Goal: Information Seeking & Learning: Check status

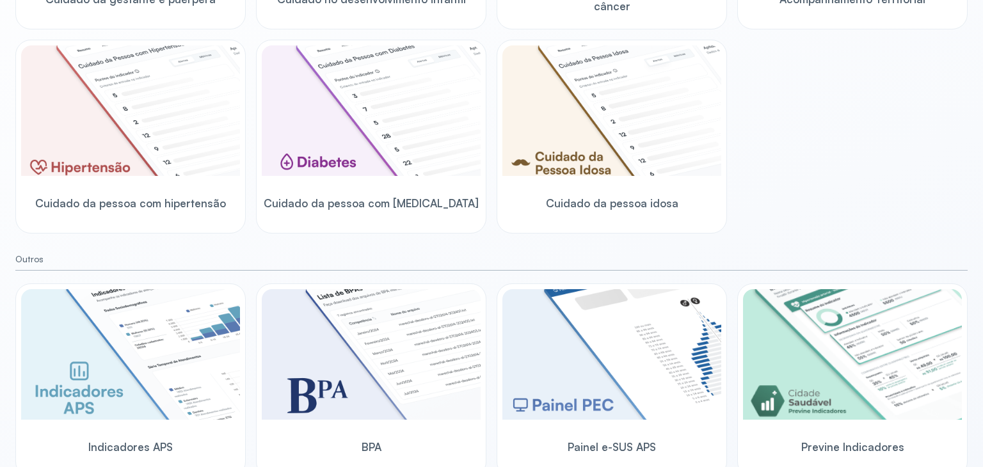
scroll to position [358, 0]
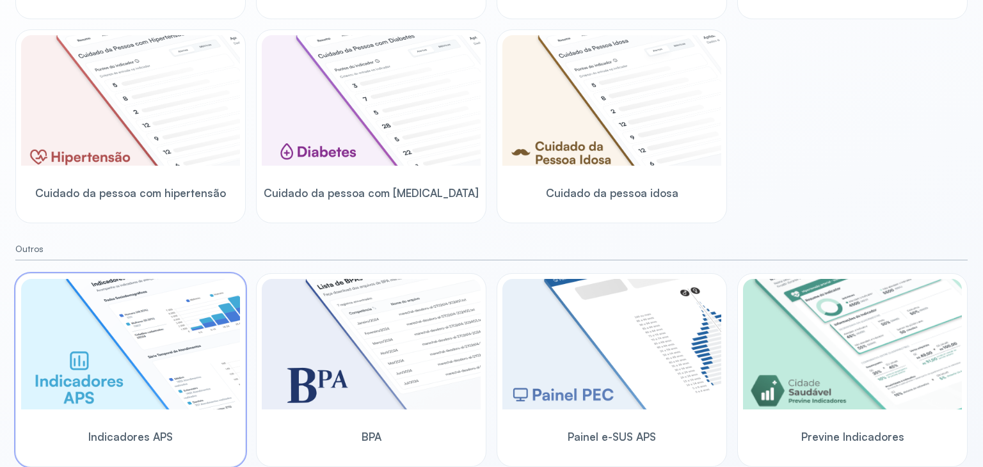
click at [169, 399] on img at bounding box center [130, 344] width 219 height 131
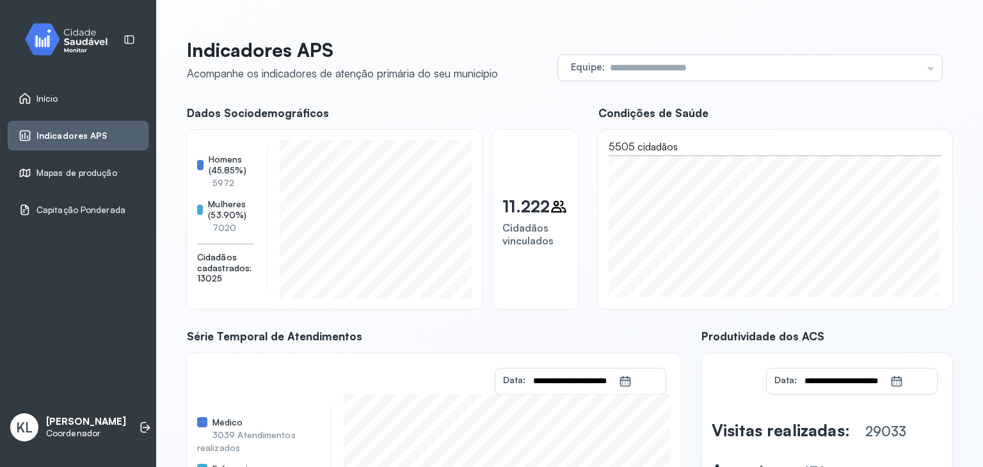
click at [77, 102] on link "Início" at bounding box center [78, 98] width 119 height 13
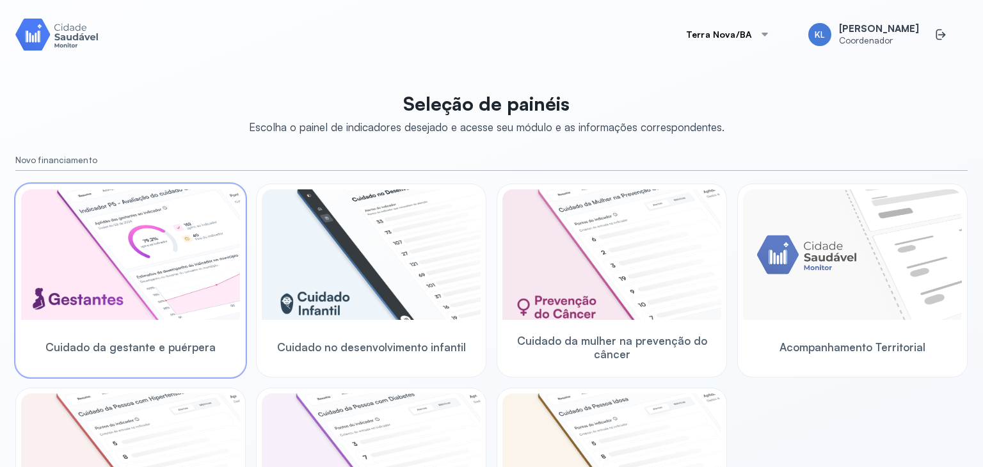
click at [123, 251] on img at bounding box center [130, 254] width 219 height 131
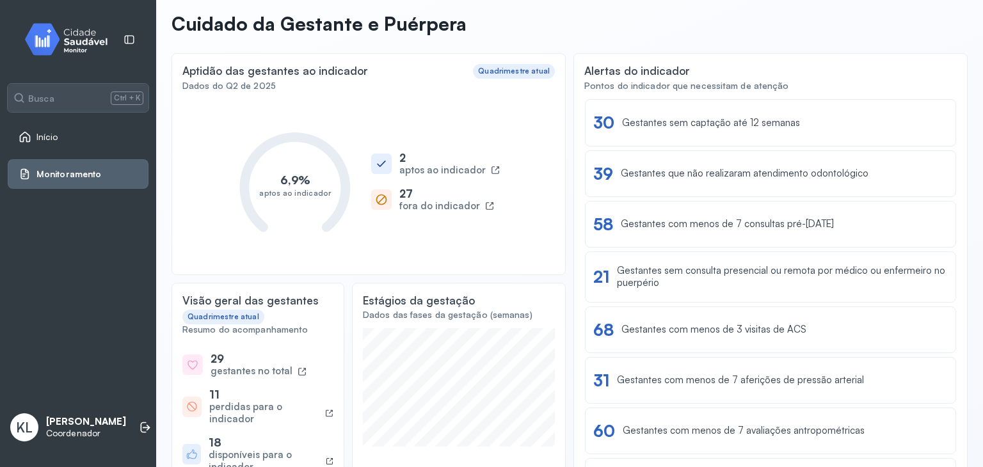
scroll to position [60, 0]
click at [791, 181] on div "Ver lista 39 Gestantes que não realizaram atendimento odontológico" at bounding box center [770, 173] width 354 height 20
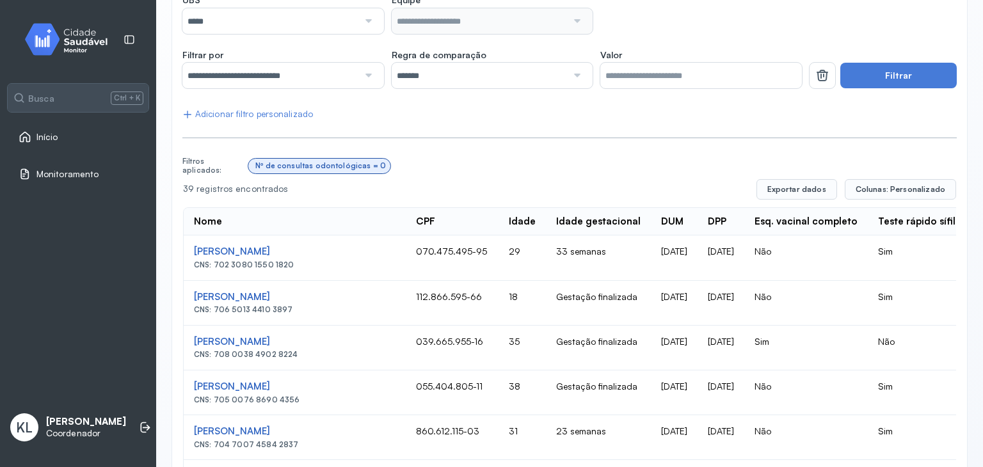
scroll to position [157, 0]
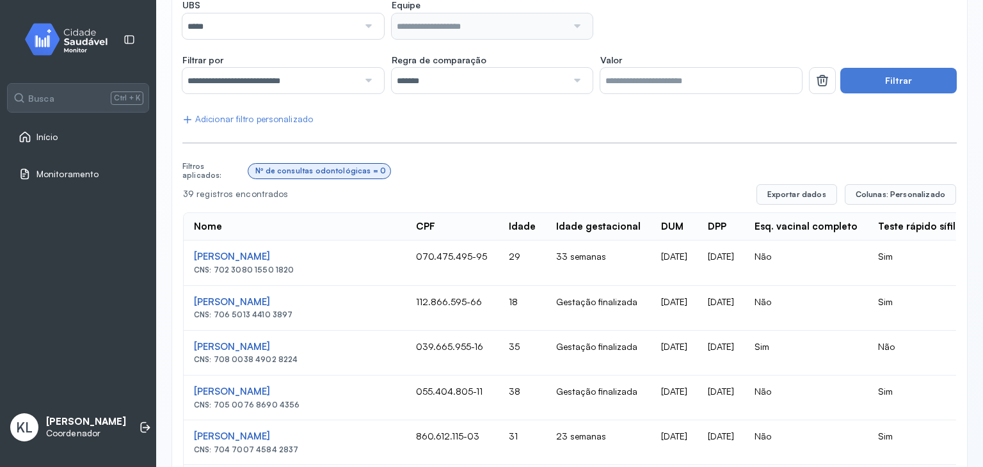
click at [50, 164] on div "Monitoramento" at bounding box center [78, 173] width 141 height 29
click at [51, 136] on span "Início" at bounding box center [47, 137] width 22 height 11
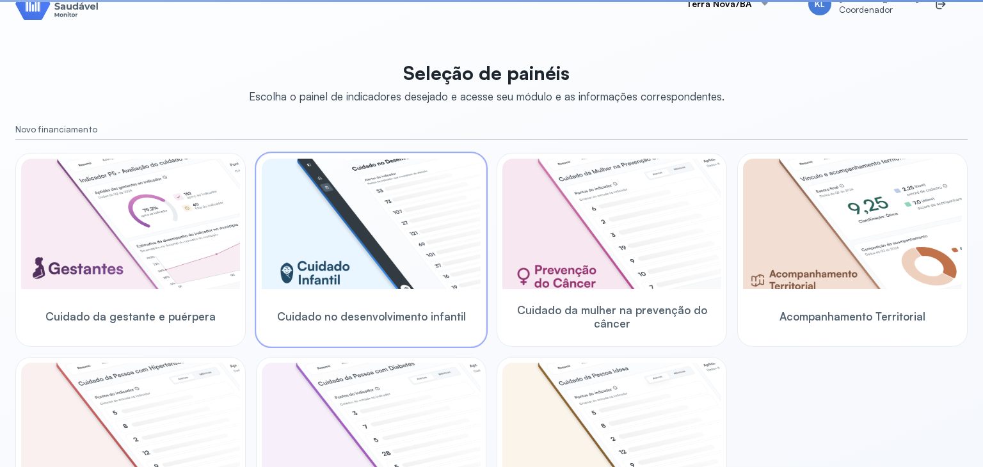
scroll to position [157, 0]
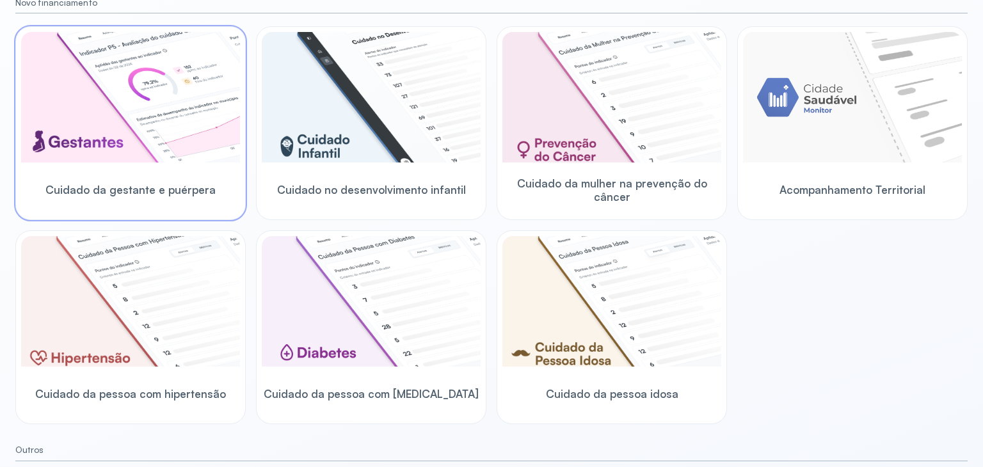
click at [16, 118] on div "Cuidado da gestante e puérpera" at bounding box center [130, 123] width 230 height 194
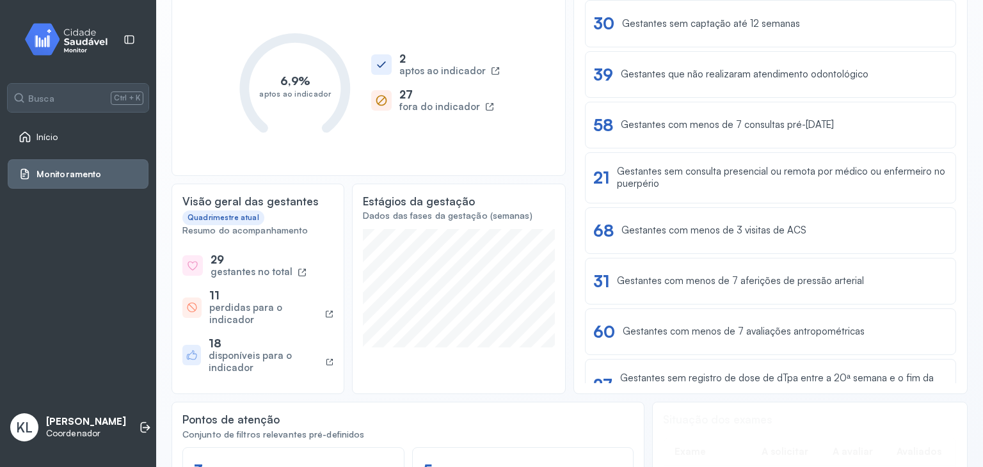
click at [298, 271] on icon at bounding box center [302, 273] width 8 height 8
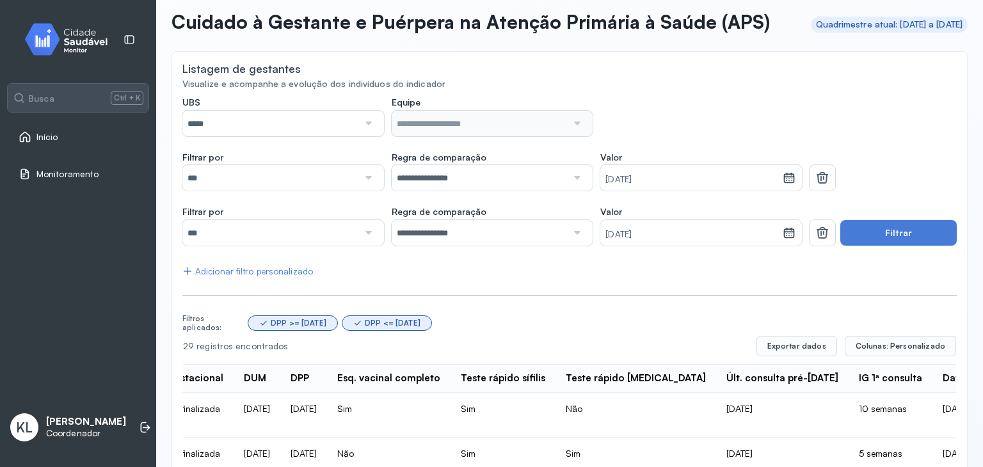
scroll to position [47, 0]
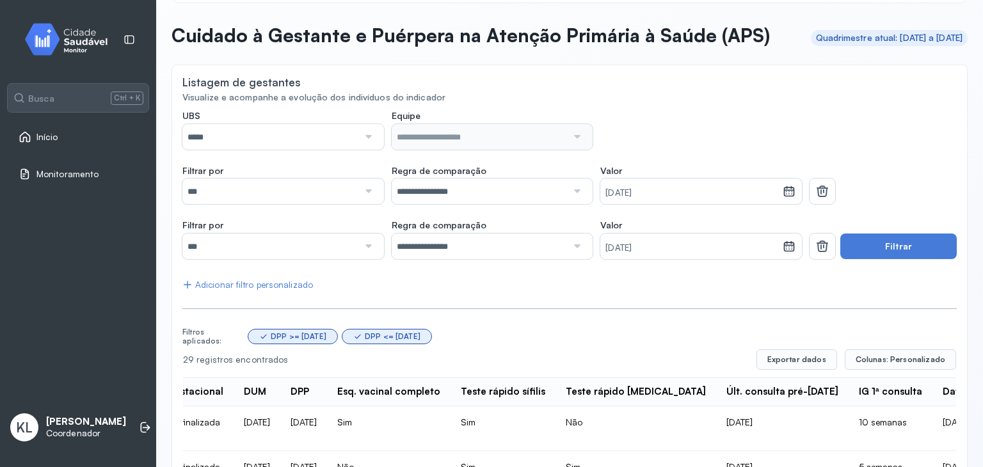
click at [38, 136] on span "Início" at bounding box center [47, 137] width 22 height 11
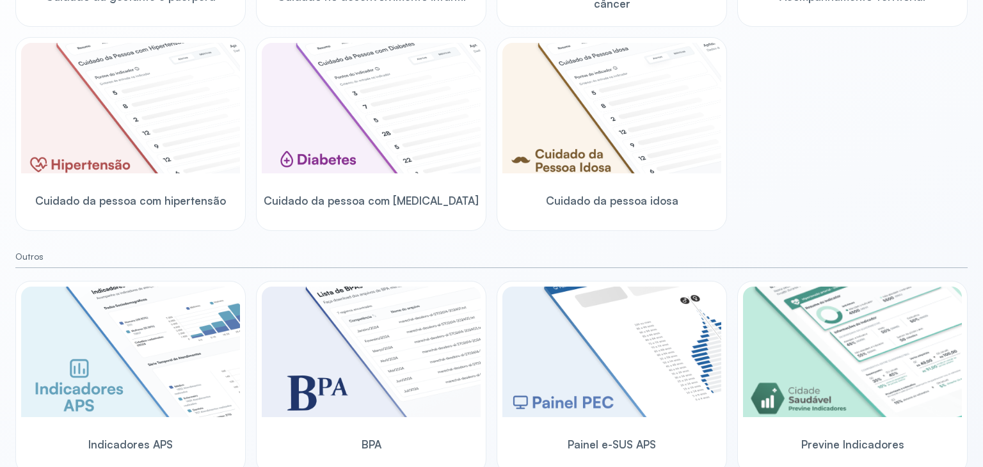
scroll to position [358, 0]
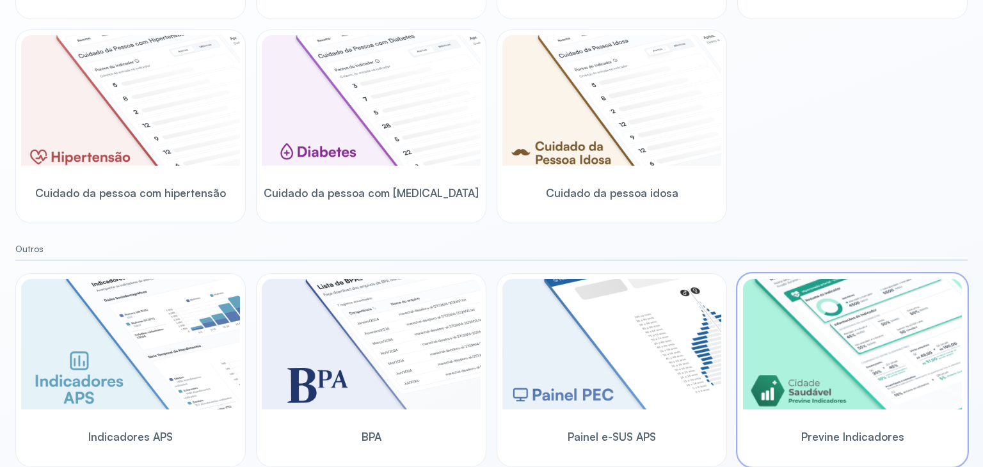
click at [901, 370] on img at bounding box center [852, 344] width 219 height 131
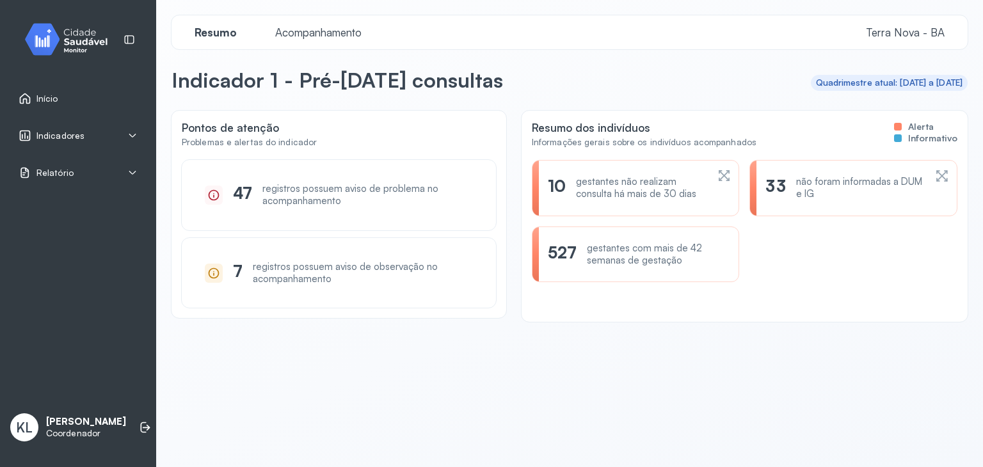
click at [118, 131] on div "Indicadores" at bounding box center [78, 135] width 119 height 13
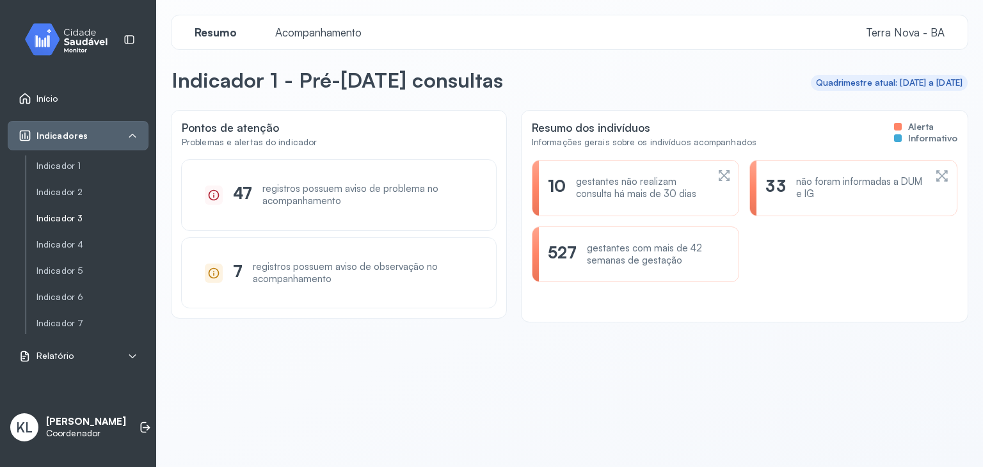
click at [83, 214] on link "Indicador 3" at bounding box center [92, 218] width 112 height 11
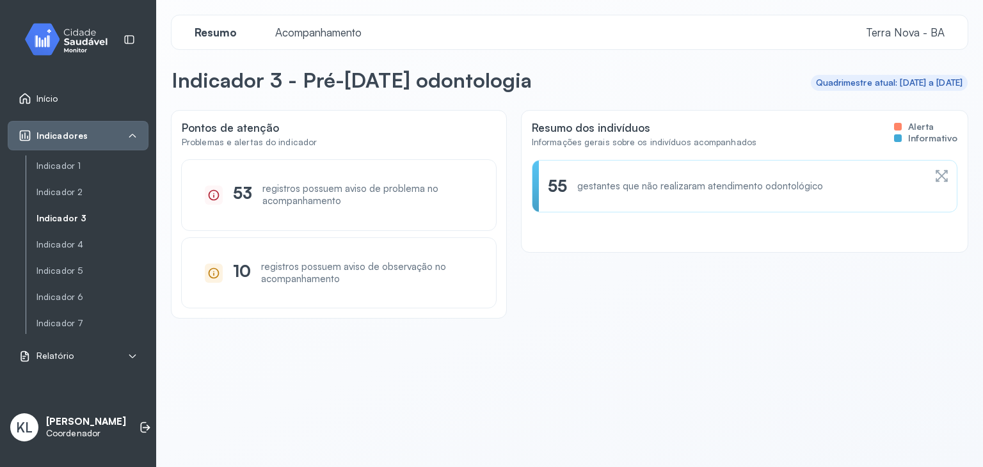
click at [215, 195] on icon at bounding box center [213, 195] width 13 height 13
click at [214, 270] on icon at bounding box center [213, 273] width 13 height 13
click at [630, 184] on div "gestantes que não realizaram atendimento odontológico" at bounding box center [700, 186] width 246 height 12
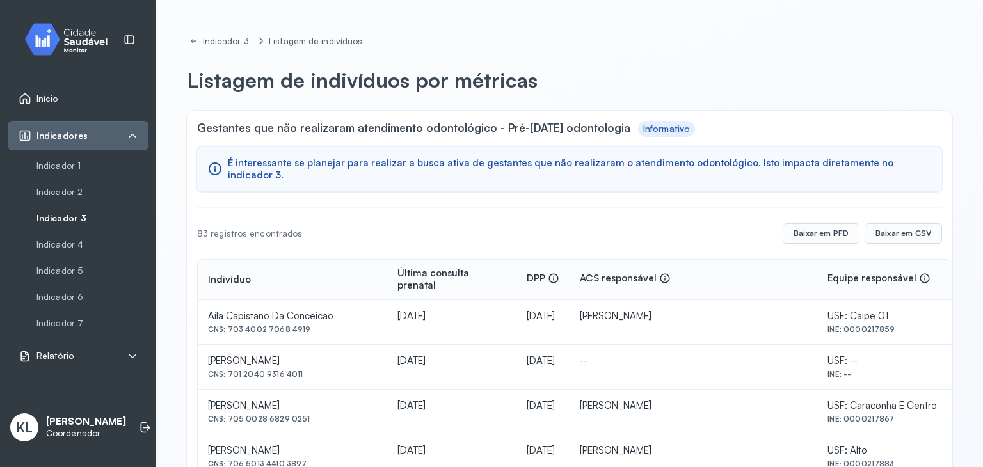
click at [214, 169] on icon at bounding box center [214, 168] width 15 height 15
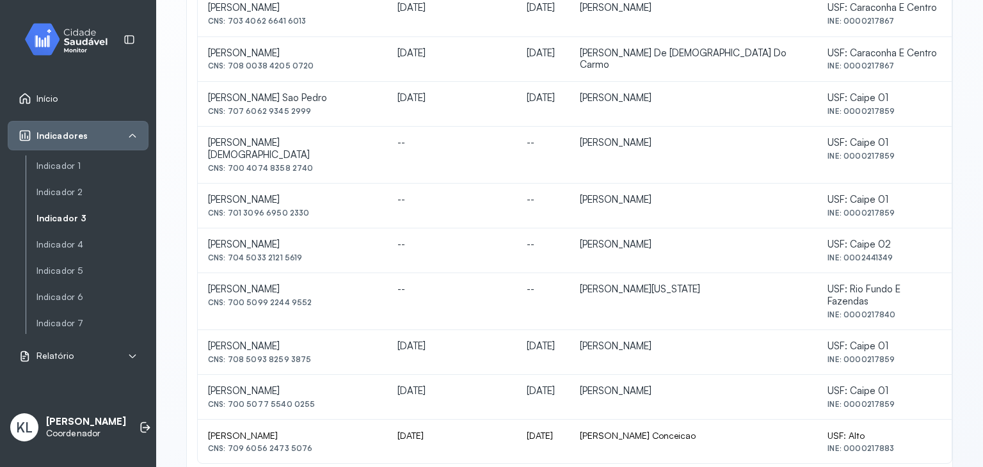
scroll to position [564, 0]
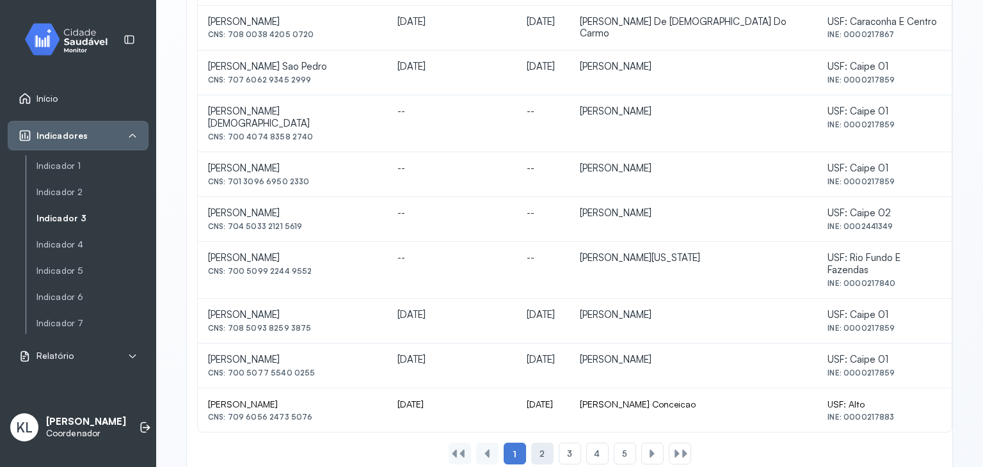
click at [544, 443] on div "2" at bounding box center [542, 454] width 22 height 22
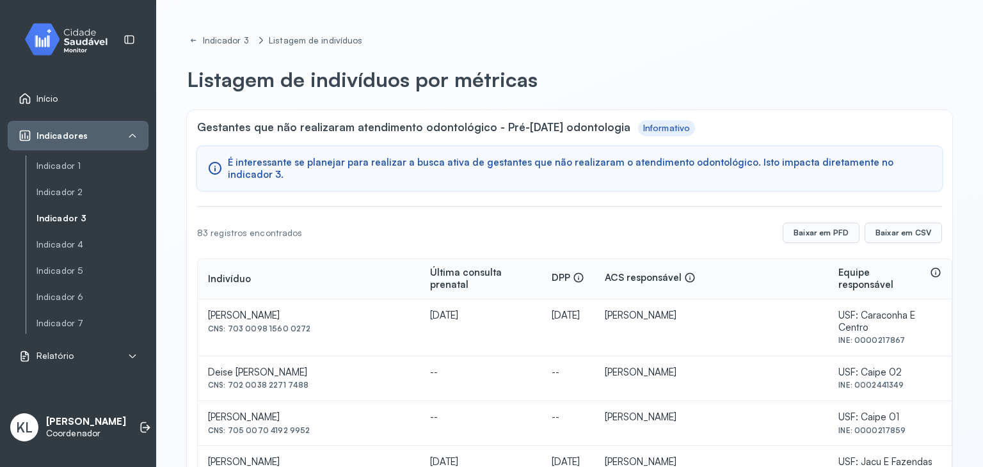
scroll to position [0, 0]
click at [67, 205] on div "Indicador 1 Indicador 2 Indicador 3 Indicador 4 Indicador 5 Indicador 6 Indicad…" at bounding box center [87, 244] width 123 height 178
click at [67, 218] on link "Indicador 3" at bounding box center [92, 218] width 112 height 11
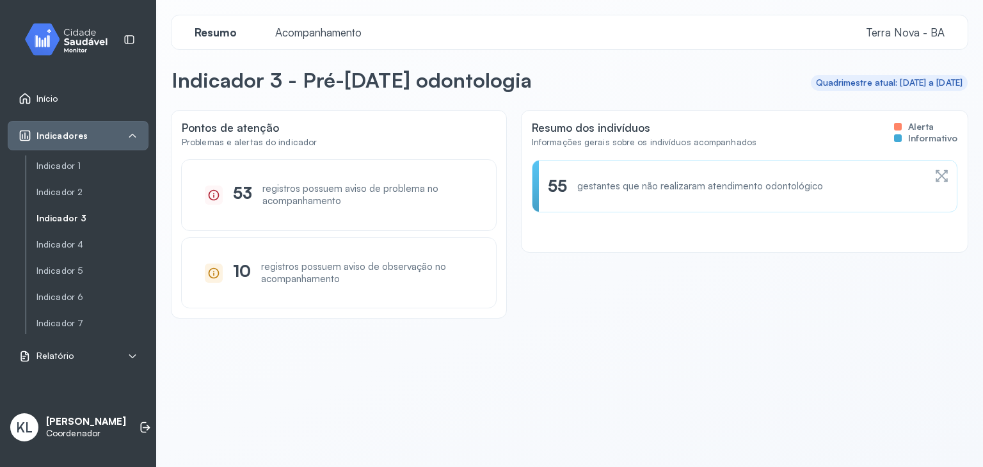
click at [301, 38] on span "Acompanhamento" at bounding box center [318, 32] width 102 height 13
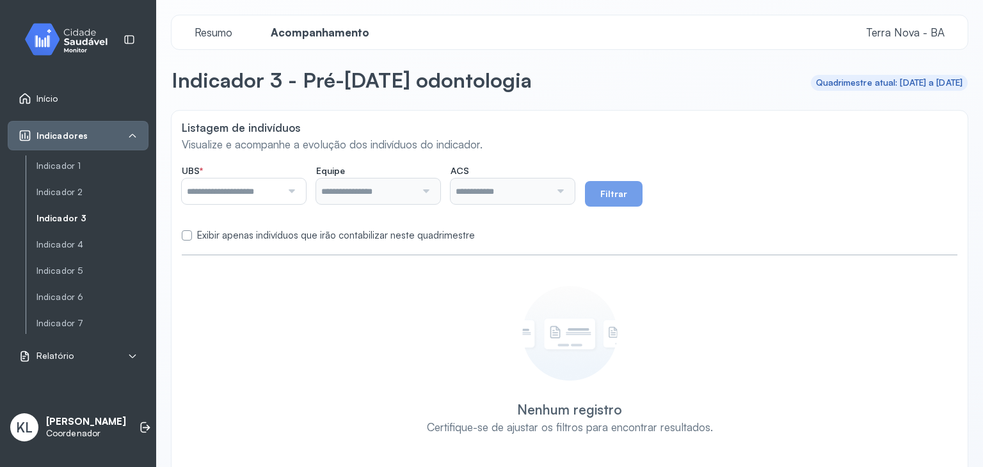
click at [292, 196] on div at bounding box center [290, 192] width 17 height 26
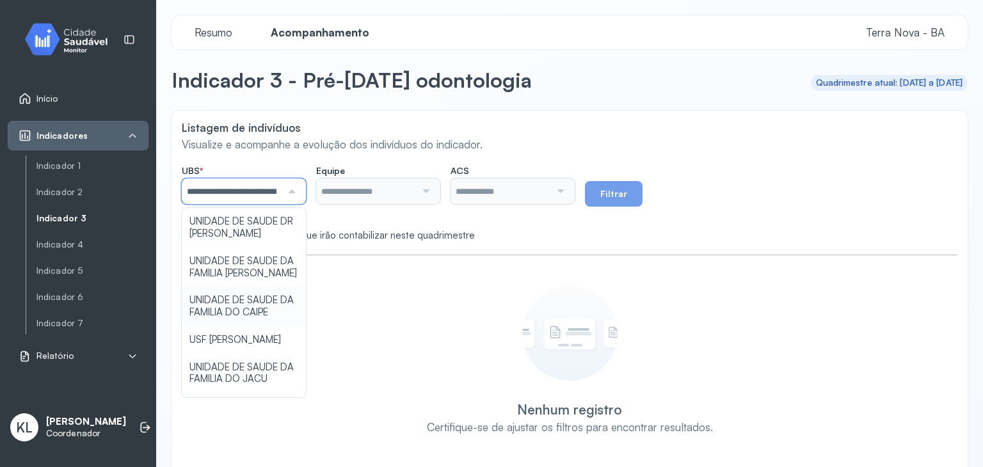
click at [265, 328] on div "**********" at bounding box center [569, 293] width 796 height 364
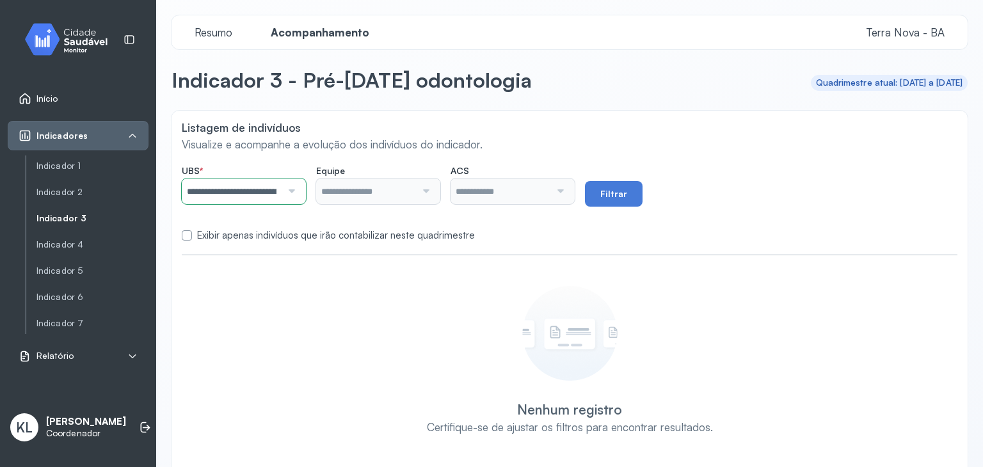
type input "**********"
click at [433, 193] on div at bounding box center [424, 192] width 17 height 26
click at [387, 248] on div "**********" at bounding box center [569, 293] width 796 height 364
click at [631, 193] on button "Filtrar" at bounding box center [614, 194] width 58 height 26
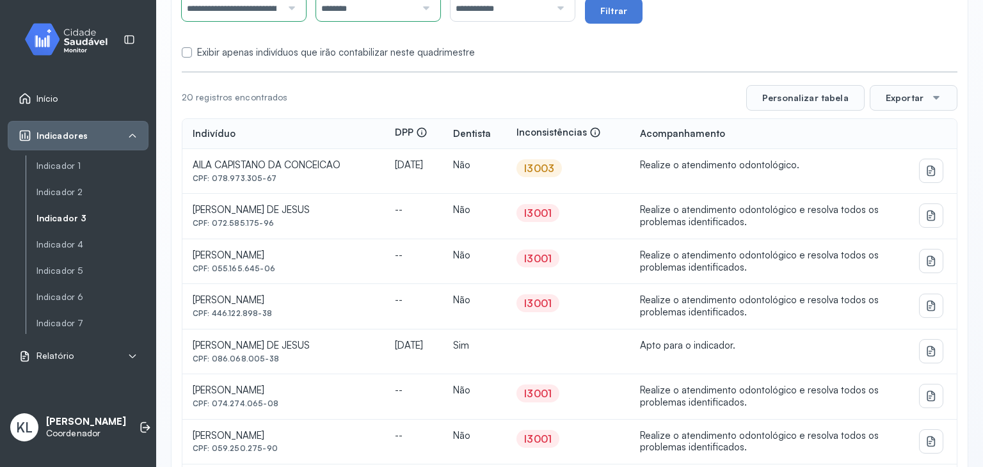
scroll to position [186, 0]
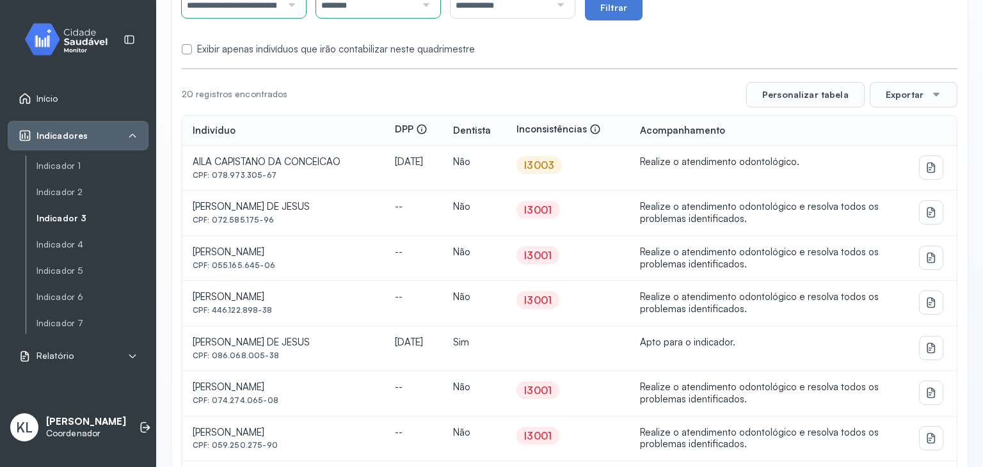
click at [554, 163] on div "I3003" at bounding box center [539, 165] width 30 height 13
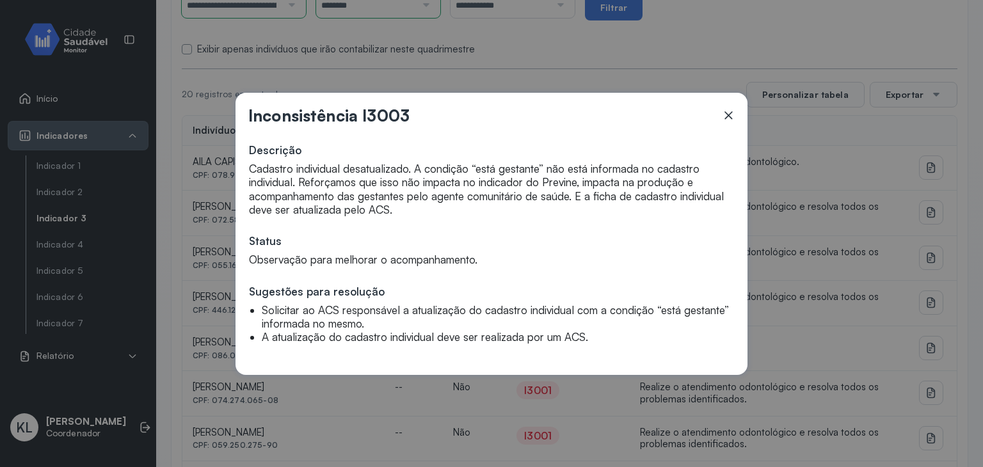
click at [735, 114] on div "Inconsistência I3003 Descrição Cadastro individual desatualizado. A condição “e…" at bounding box center [491, 234] width 512 height 282
click at [727, 114] on icon at bounding box center [728, 115] width 8 height 8
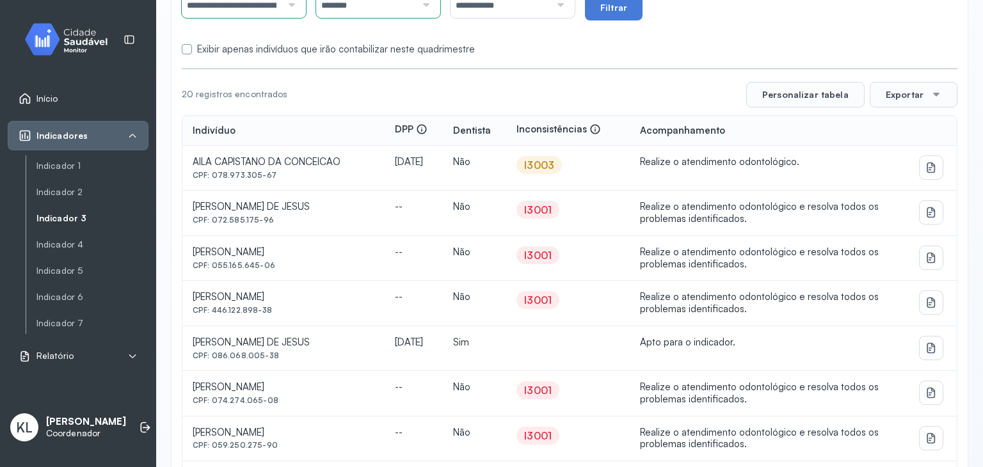
click at [552, 203] on div "I3001" at bounding box center [538, 209] width 28 height 13
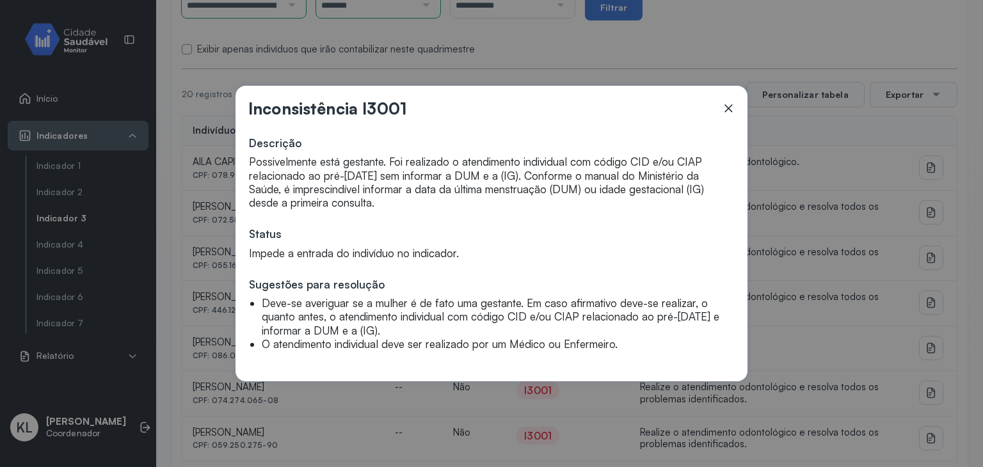
click at [725, 113] on icon at bounding box center [728, 108] width 13 height 13
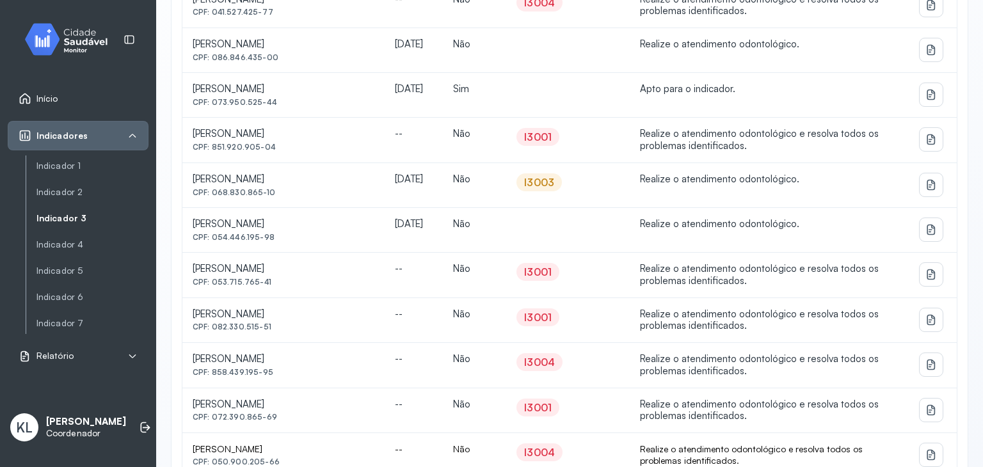
scroll to position [787, 0]
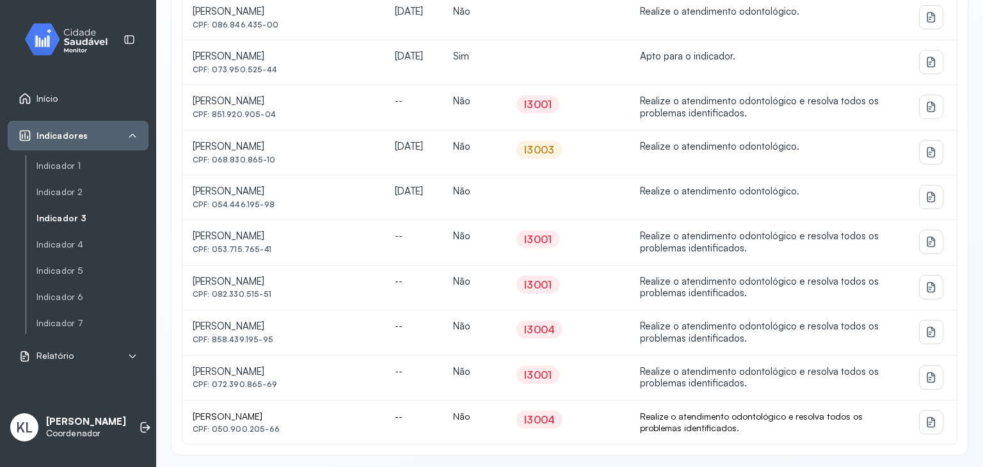
click at [555, 418] on div "I3004" at bounding box center [539, 419] width 31 height 13
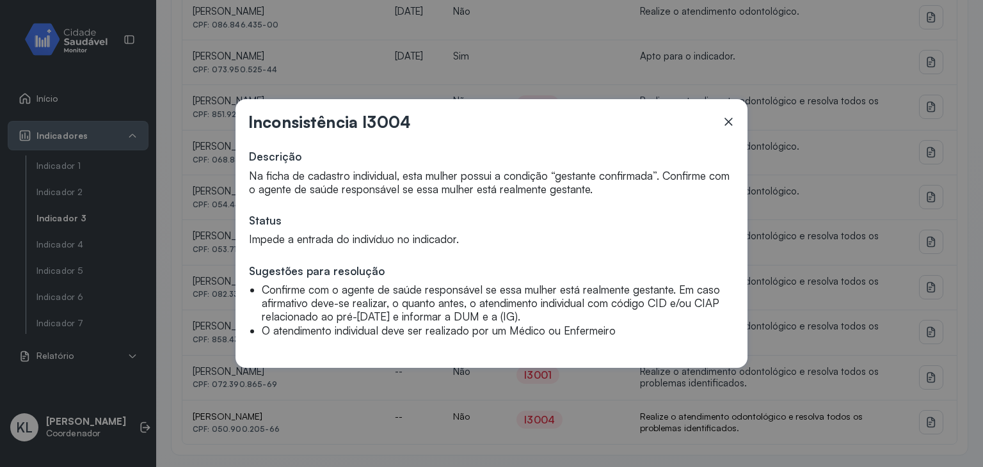
click at [573, 321] on li "Confirme com o agente de saúde responsável se essa mulher está realmente gestan…" at bounding box center [497, 303] width 470 height 41
click at [735, 128] on div "Inconsistência I3004 Descrição Na ficha de cadastro individual, esta mulher pos…" at bounding box center [491, 233] width 512 height 269
click at [729, 123] on icon at bounding box center [728, 121] width 13 height 13
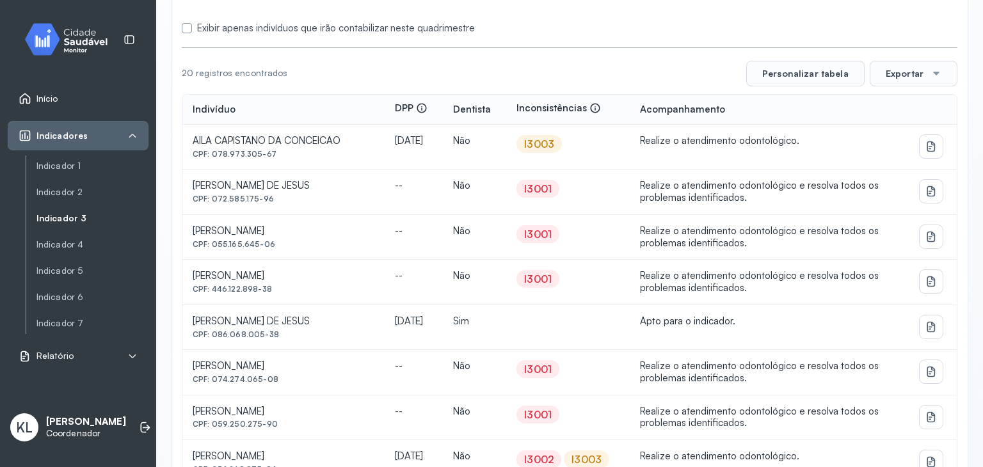
scroll to position [218, 0]
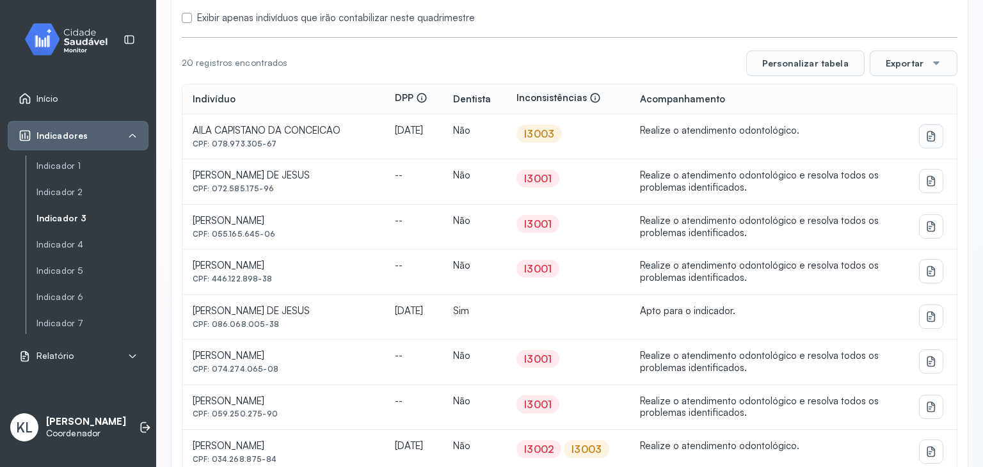
click at [930, 126] on button at bounding box center [930, 136] width 23 height 23
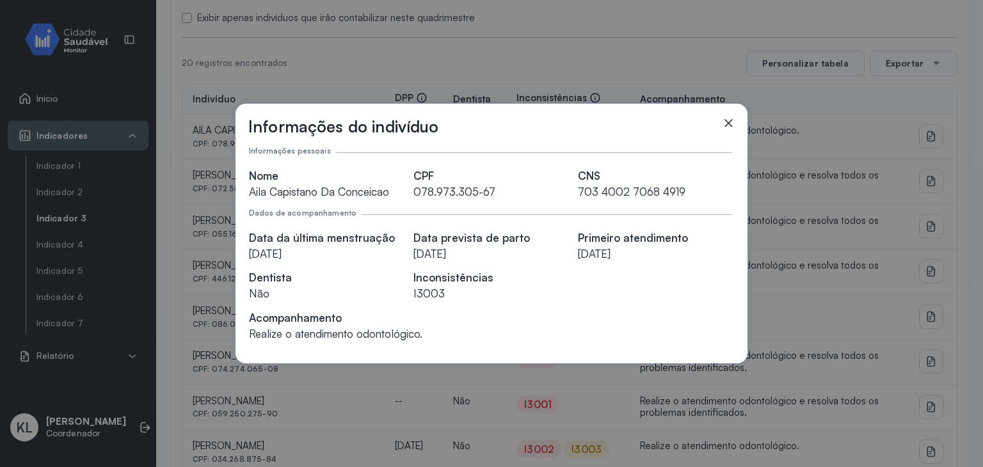
click at [729, 127] on icon at bounding box center [728, 122] width 13 height 13
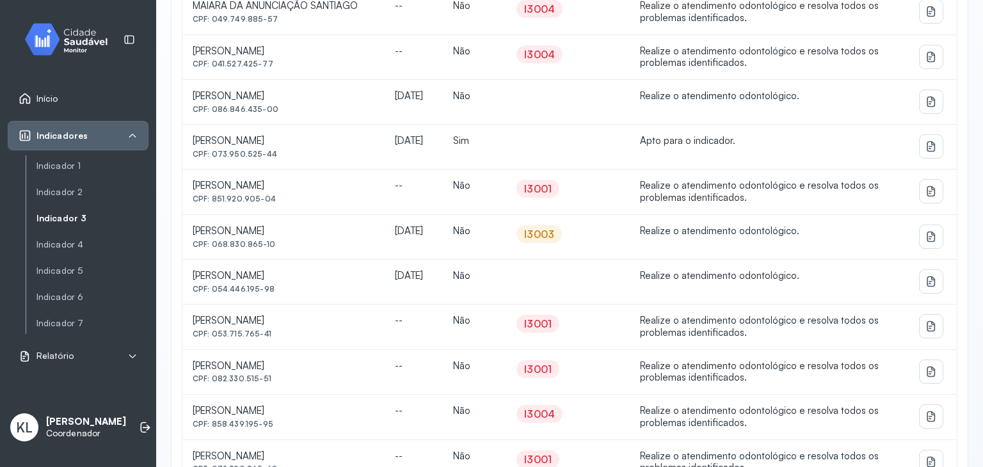
scroll to position [787, 0]
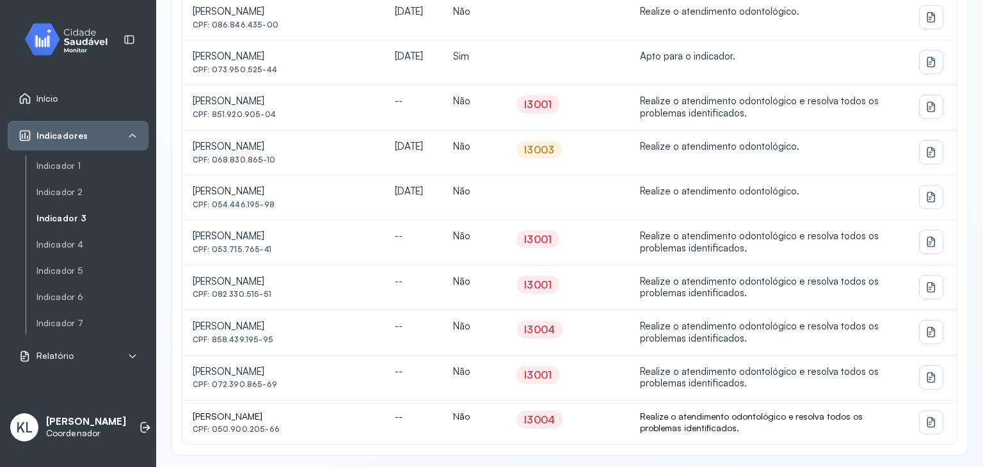
click at [926, 60] on icon at bounding box center [931, 62] width 13 height 13
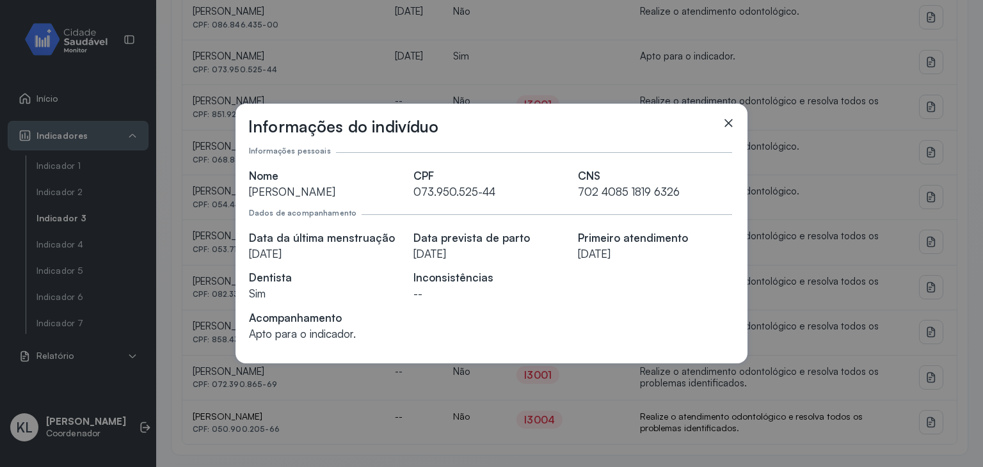
click at [733, 117] on icon at bounding box center [728, 122] width 13 height 13
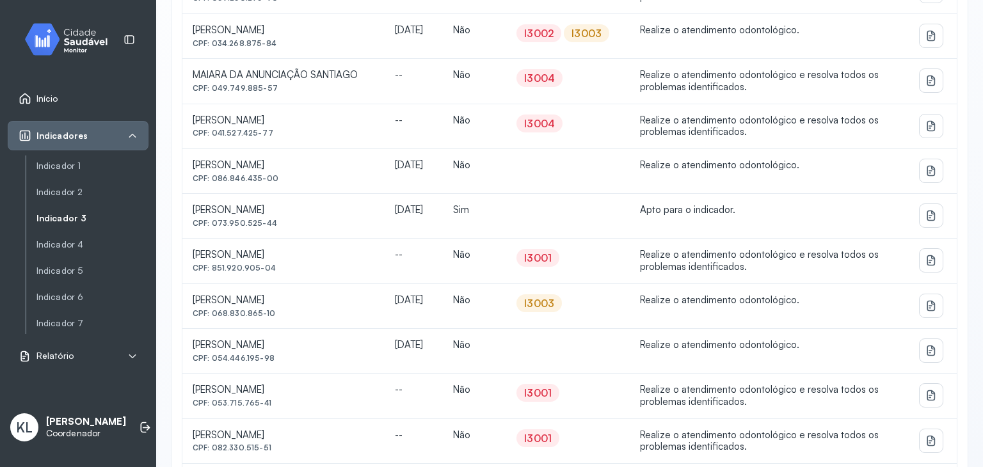
scroll to position [630, 0]
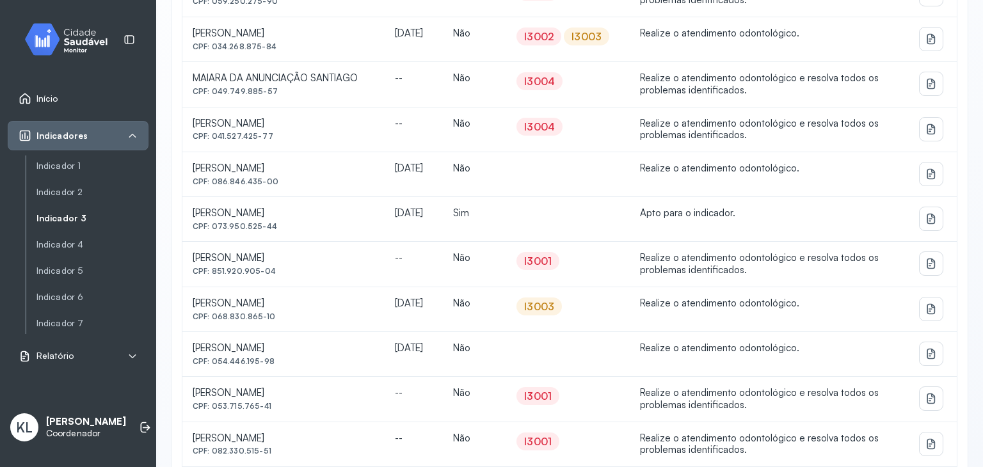
click at [554, 300] on div "I3003" at bounding box center [539, 306] width 30 height 13
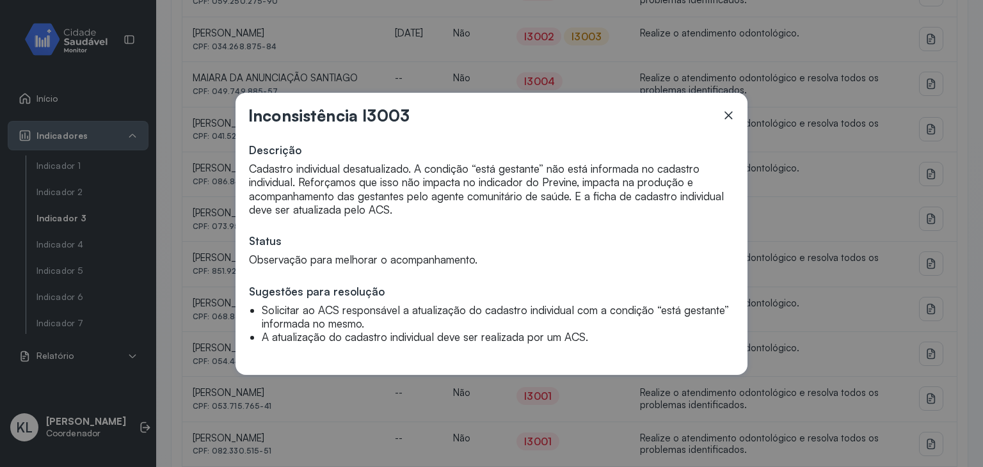
click at [560, 45] on div "Inconsistência I3003 Descrição Cadastro individual desatualizado. A condição “e…" at bounding box center [491, 233] width 983 height 467
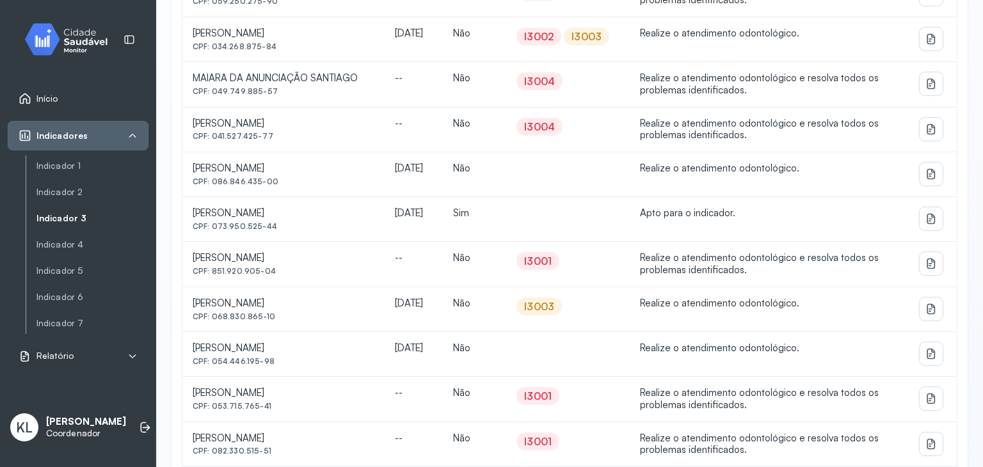
click at [554, 303] on div "I3003" at bounding box center [539, 306] width 30 height 13
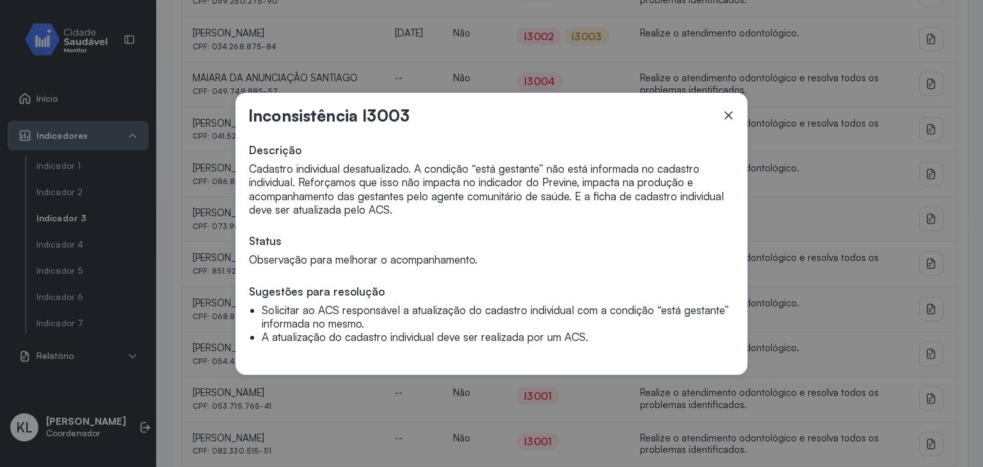
click at [729, 113] on icon at bounding box center [728, 115] width 8 height 8
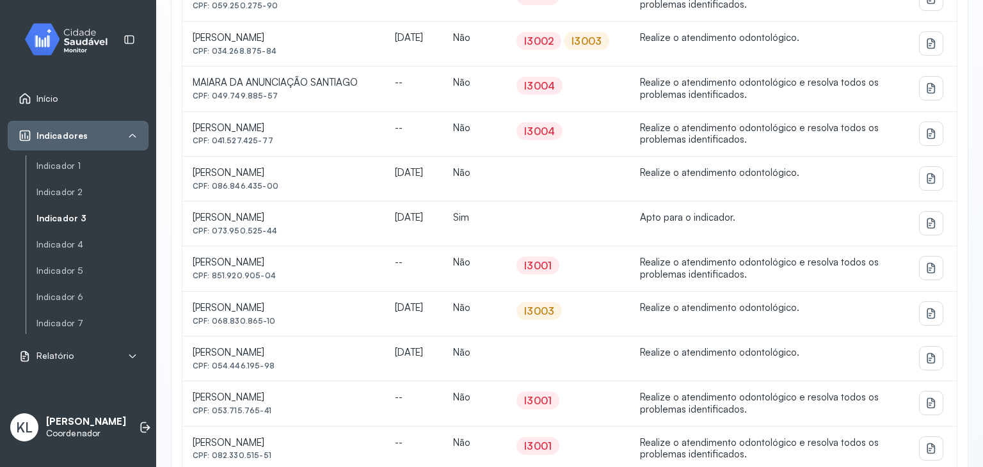
scroll to position [627, 0]
drag, startPoint x: 193, startPoint y: 301, endPoint x: 344, endPoint y: 304, distance: 151.7
click at [344, 304] on div "[PERSON_NAME]" at bounding box center [284, 307] width 182 height 12
copy div "[PERSON_NAME]"
click at [688, 321] on td "Realize o atendimento odontológico." at bounding box center [769, 312] width 279 height 45
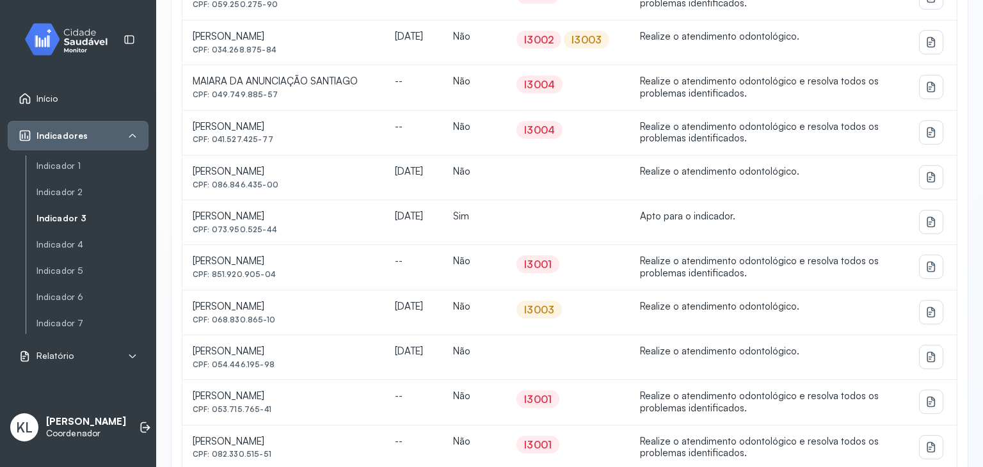
click at [554, 312] on div "I3003" at bounding box center [539, 309] width 30 height 13
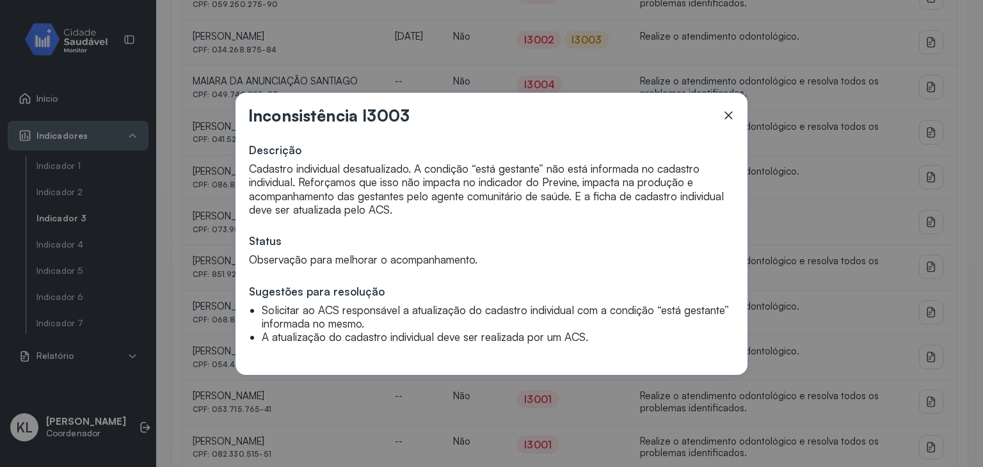
click at [732, 117] on icon at bounding box center [728, 115] width 13 height 13
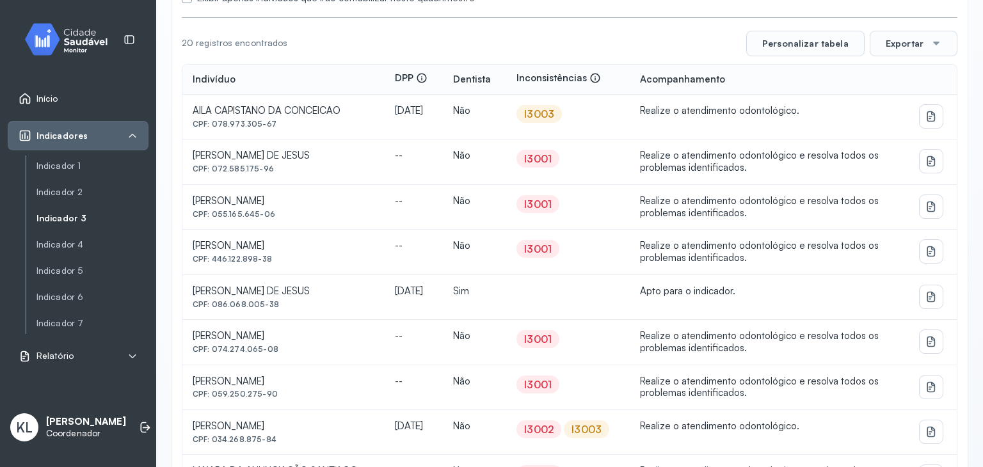
scroll to position [245, 0]
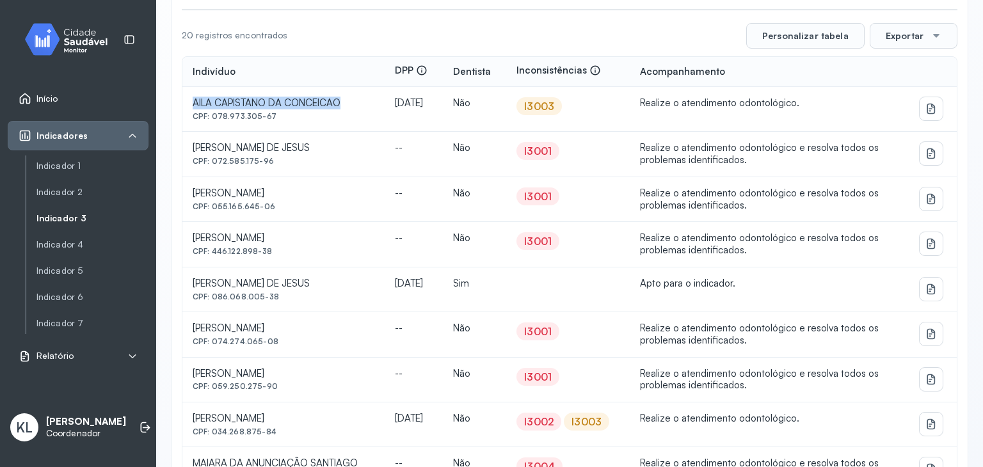
drag, startPoint x: 192, startPoint y: 102, endPoint x: 345, endPoint y: 102, distance: 153.6
click at [345, 102] on div "AILA CAPISTANO DA CONCEICAO" at bounding box center [284, 103] width 182 height 12
copy div "AILA CAPISTANO DA CONCEICAO"
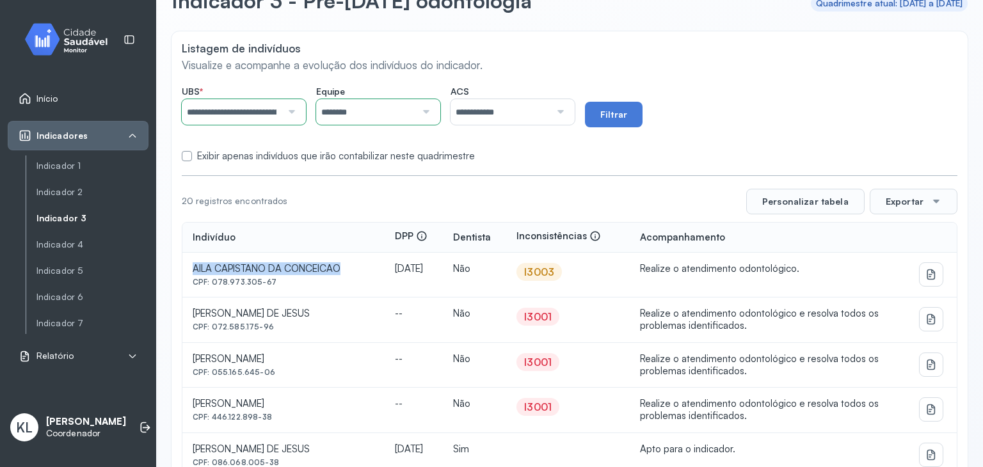
scroll to position [0, 0]
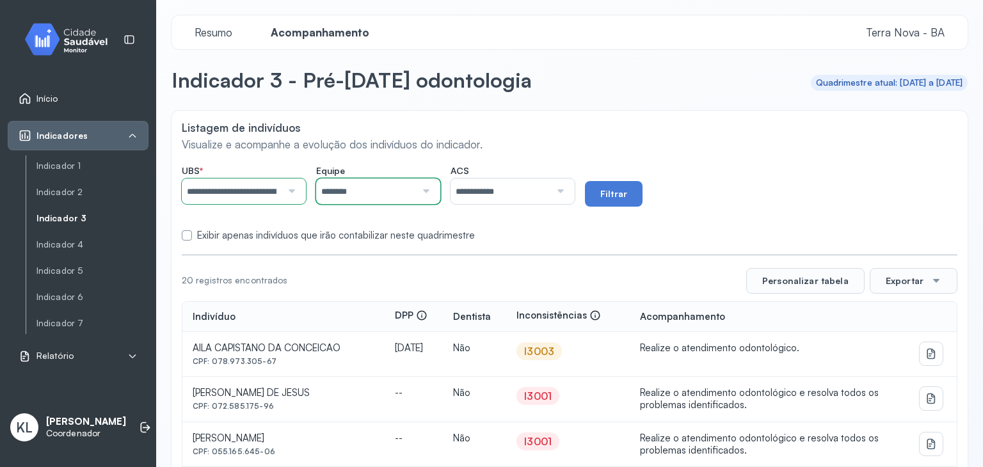
click at [381, 200] on input "********" at bounding box center [366, 192] width 100 height 26
click at [640, 190] on button "Filtrar" at bounding box center [614, 194] width 58 height 26
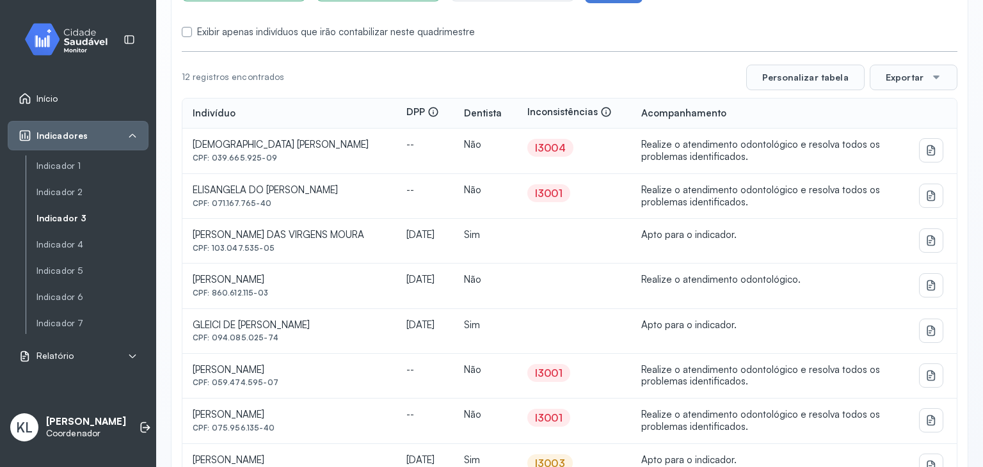
scroll to position [207, 0]
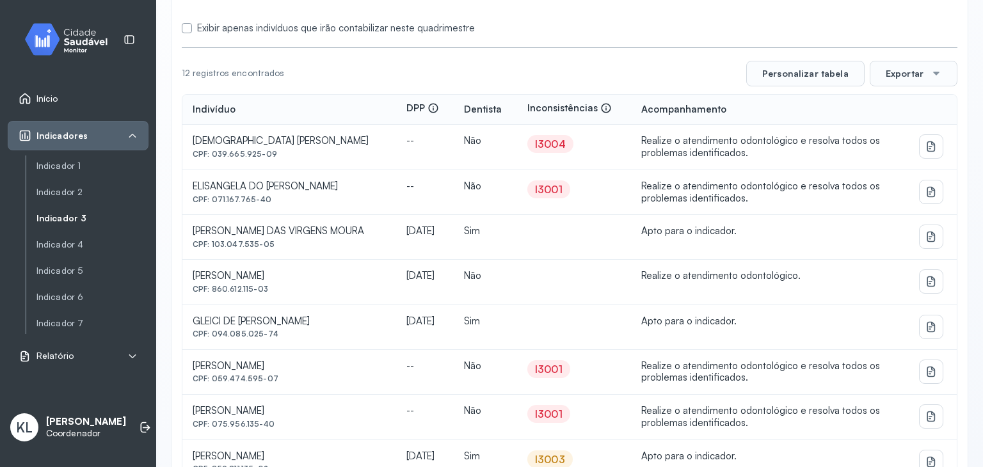
click at [535, 147] on div "I3004" at bounding box center [550, 144] width 31 height 13
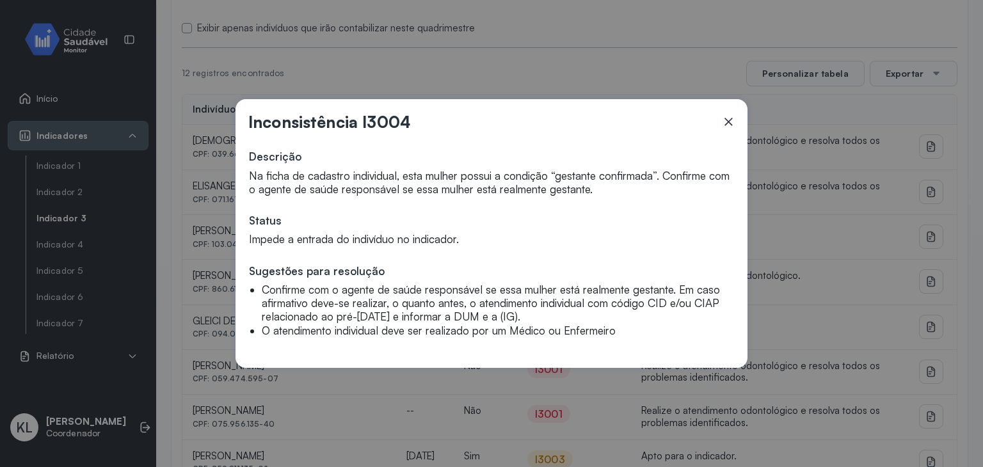
click at [534, 147] on section "Descrição Na ficha de cadastro individual, esta mulher possui a condição “gesta…" at bounding box center [491, 243] width 486 height 223
click at [537, 102] on div "Inconsistência I3004 Descrição Na ficha de cadastro individual, esta mulher pos…" at bounding box center [491, 233] width 512 height 269
click at [543, 84] on div "Inconsistência I3004 Descrição Na ficha de cadastro individual, esta mulher pos…" at bounding box center [491, 233] width 983 height 467
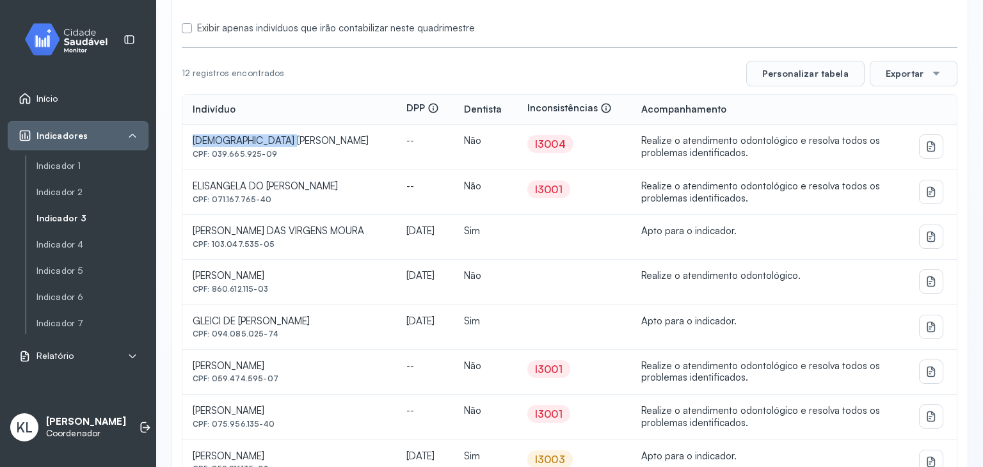
drag, startPoint x: 193, startPoint y: 145, endPoint x: 305, endPoint y: 138, distance: 111.6
click at [305, 138] on div "[DEMOGRAPHIC_DATA] [PERSON_NAME]" at bounding box center [289, 141] width 193 height 12
copy div "[DEMOGRAPHIC_DATA] [PERSON_NAME]"
click at [530, 149] on div "I3004" at bounding box center [550, 144] width 46 height 18
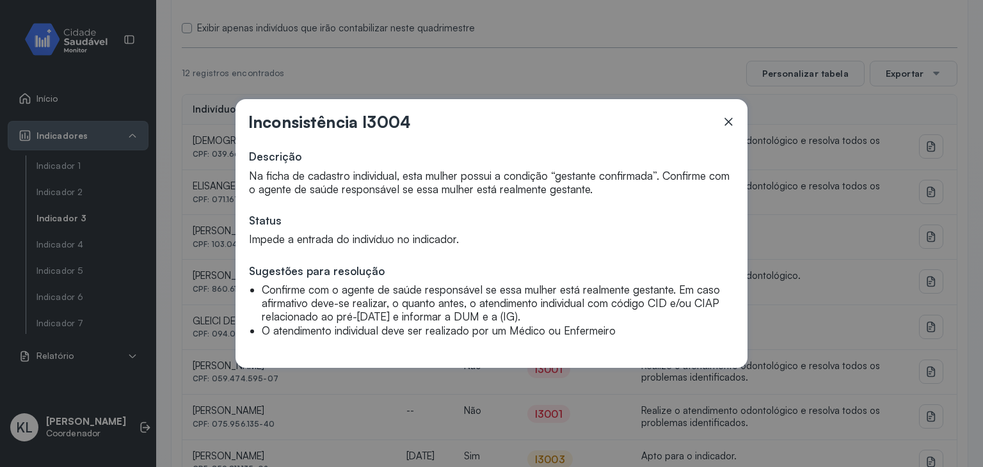
click at [726, 123] on icon at bounding box center [728, 121] width 13 height 13
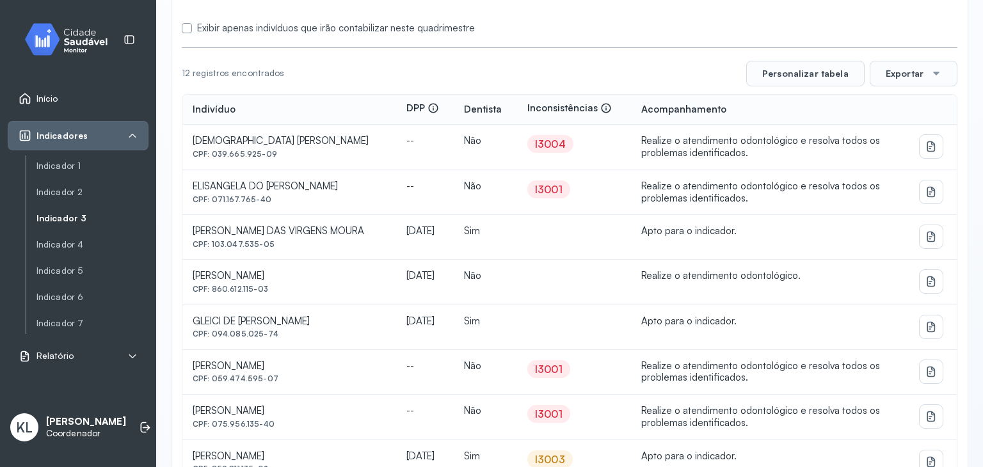
click at [726, 123] on th "Acompanhamento" at bounding box center [770, 110] width 278 height 31
drag, startPoint x: 94, startPoint y: 174, endPoint x: 82, endPoint y: 170, distance: 13.0
click at [82, 170] on div "Indicador 1 Indicador 2 Indicador 3 Indicador 4 Indicador 5 Indicador 6 Indicad…" at bounding box center [87, 244] width 123 height 178
click at [82, 170] on link "Indicador 1" at bounding box center [92, 166] width 112 height 11
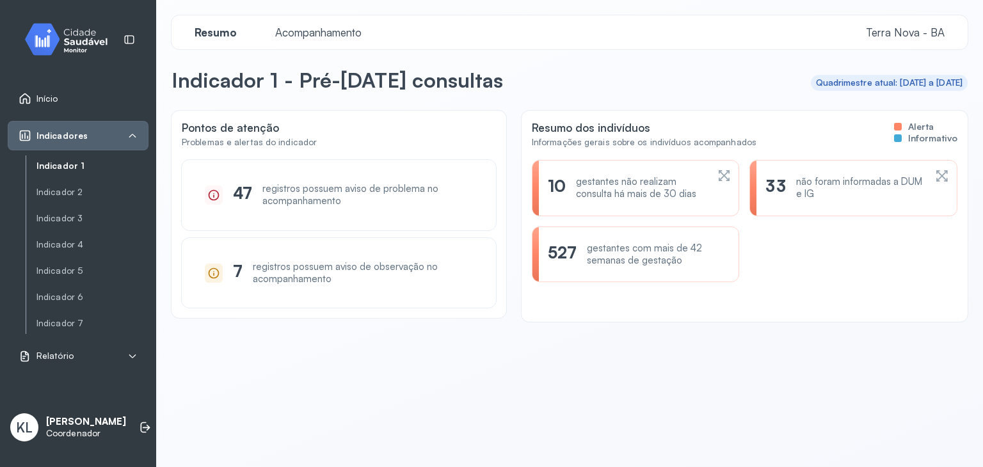
click at [303, 36] on span "Acompanhamento" at bounding box center [318, 32] width 102 height 13
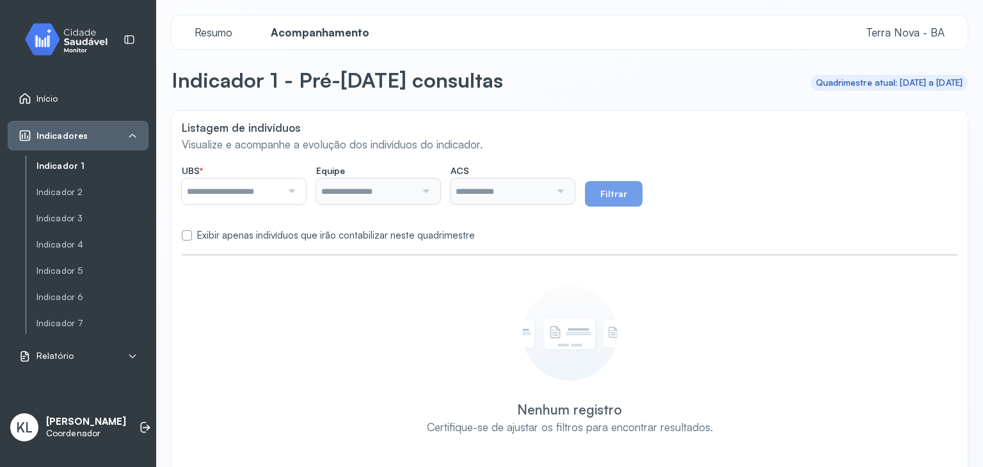
click at [296, 193] on div at bounding box center [290, 192] width 17 height 26
click at [298, 195] on div at bounding box center [290, 192] width 17 height 26
click at [269, 356] on div "**********" at bounding box center [569, 293] width 796 height 364
type input "**********"
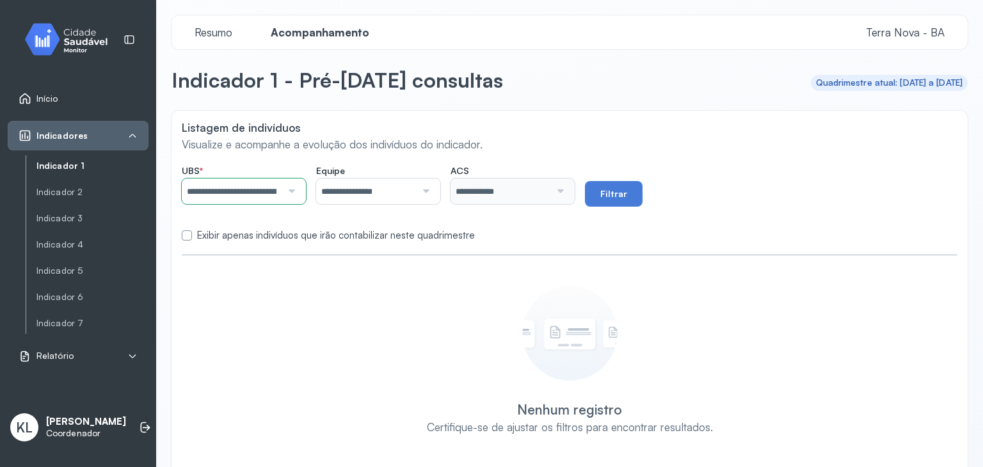
click at [432, 196] on div at bounding box center [424, 192] width 17 height 26
click at [369, 277] on div "**********" at bounding box center [569, 293] width 796 height 364
click at [640, 198] on button "Filtrar" at bounding box center [614, 194] width 58 height 26
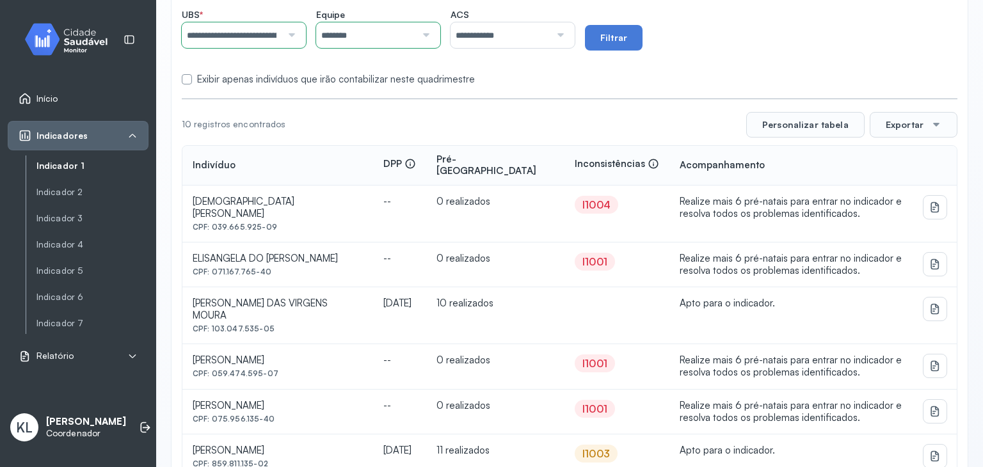
scroll to position [161, 0]
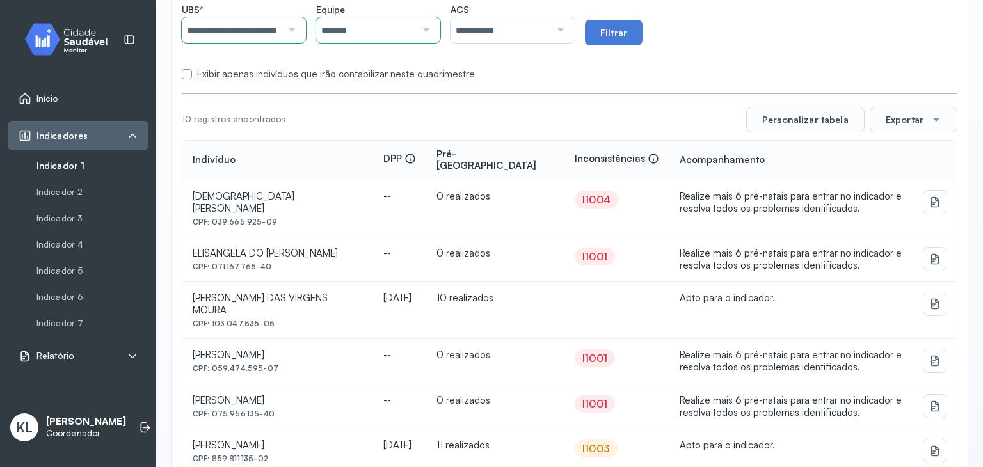
click at [582, 193] on div "I1004" at bounding box center [596, 199] width 28 height 13
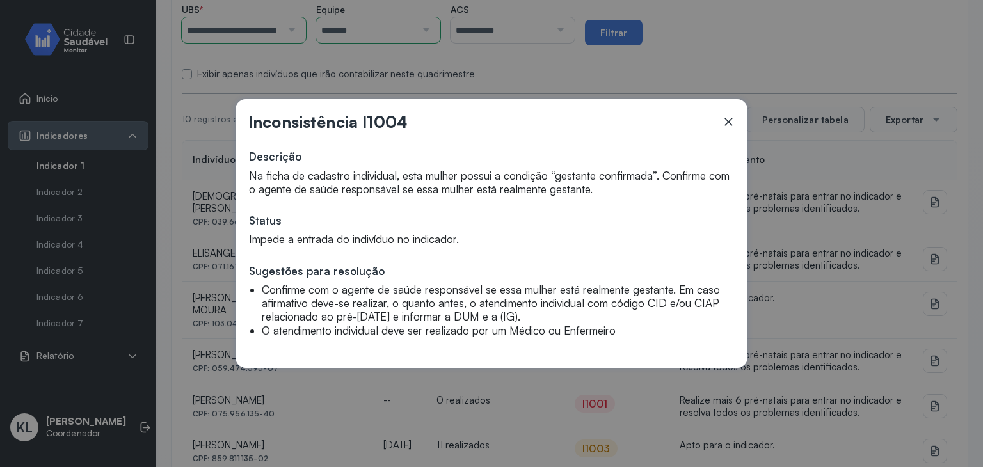
click at [746, 126] on div "Inconsistência I1004 Descrição Na ficha de cadastro individual, esta mulher pos…" at bounding box center [491, 233] width 512 height 269
click at [724, 121] on icon at bounding box center [728, 121] width 13 height 13
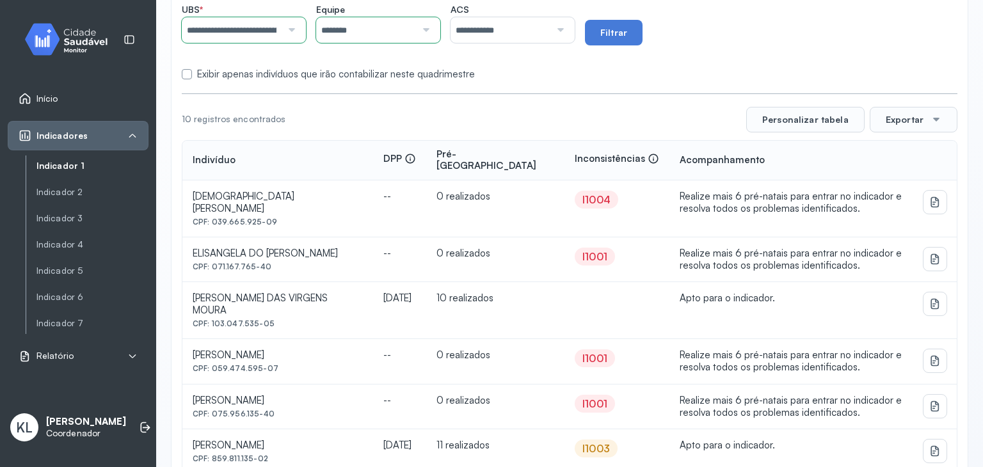
click at [564, 180] on td "I1004" at bounding box center [616, 208] width 105 height 57
click at [575, 195] on div "I1004" at bounding box center [597, 200] width 44 height 18
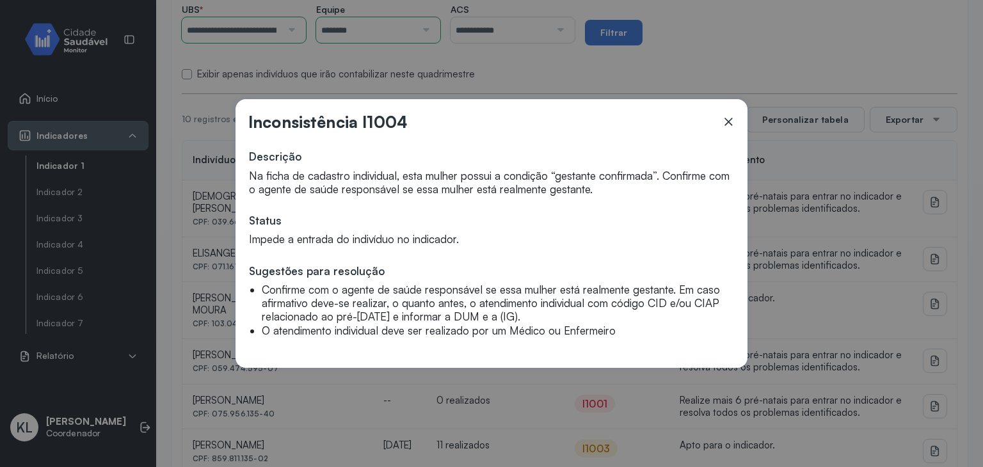
click at [530, 80] on div "Inconsistência I1004 Descrição Na ficha de cadastro individual, esta mulher pos…" at bounding box center [491, 233] width 983 height 467
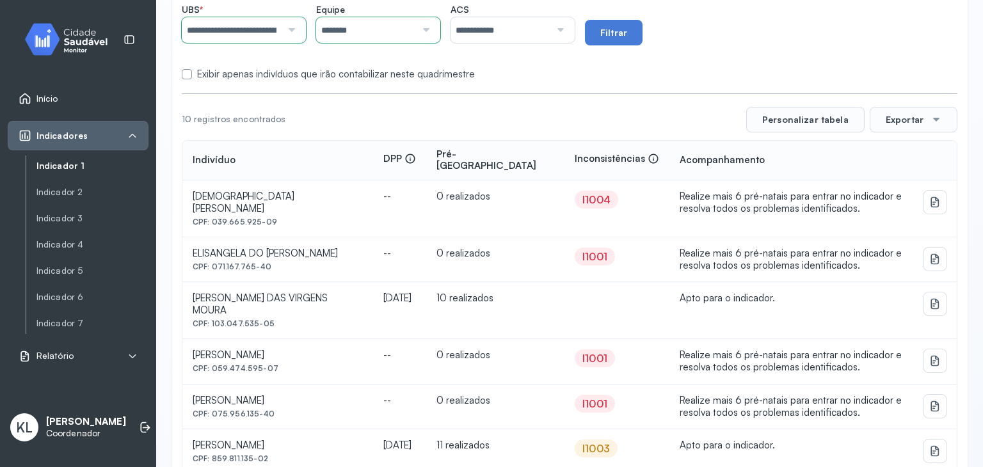
click at [575, 248] on div "I1001" at bounding box center [595, 257] width 40 height 18
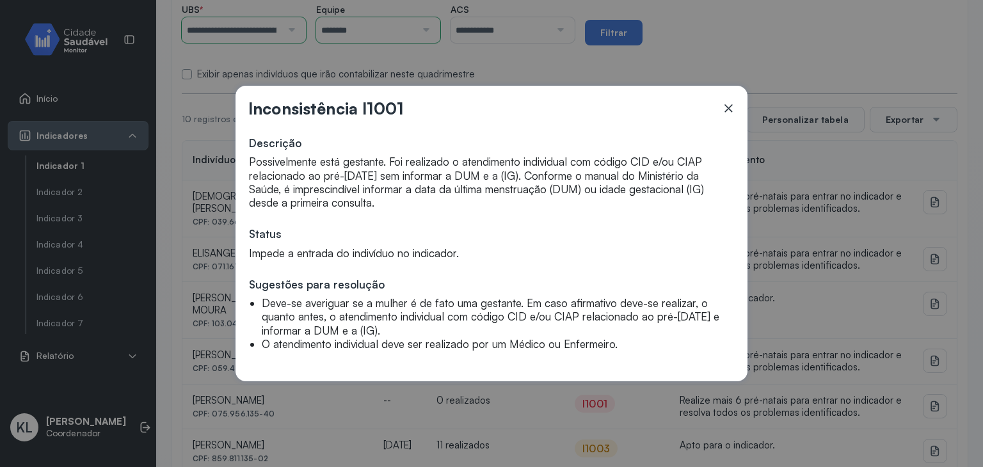
click at [722, 109] on icon at bounding box center [728, 108] width 13 height 13
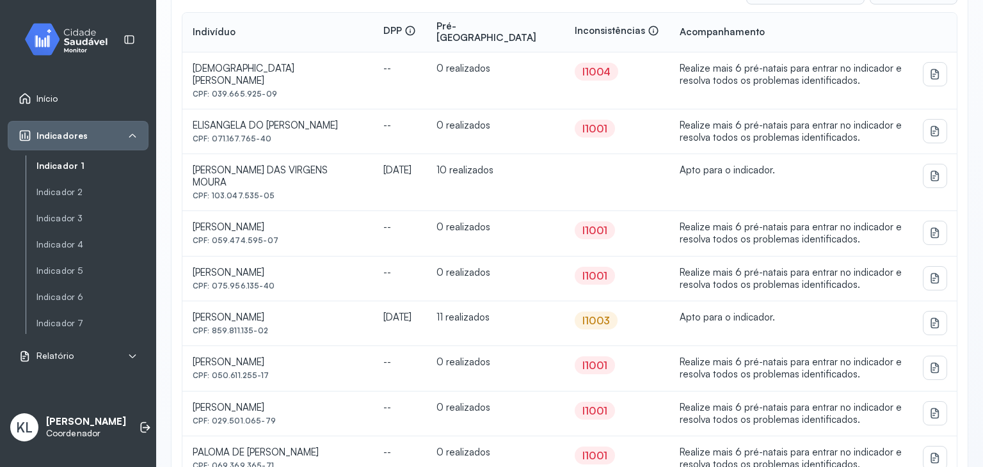
scroll to position [288, 0]
click at [582, 271] on div "I1001" at bounding box center [594, 277] width 25 height 13
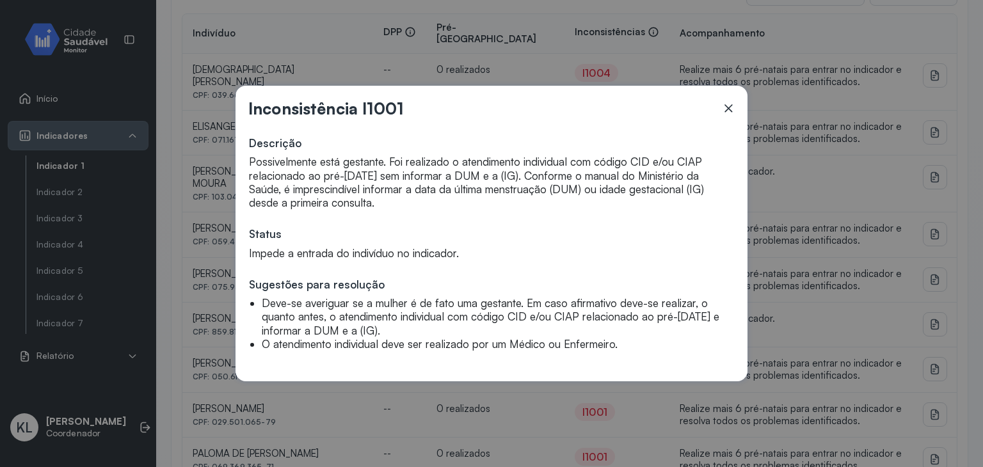
click at [728, 109] on icon at bounding box center [728, 108] width 13 height 13
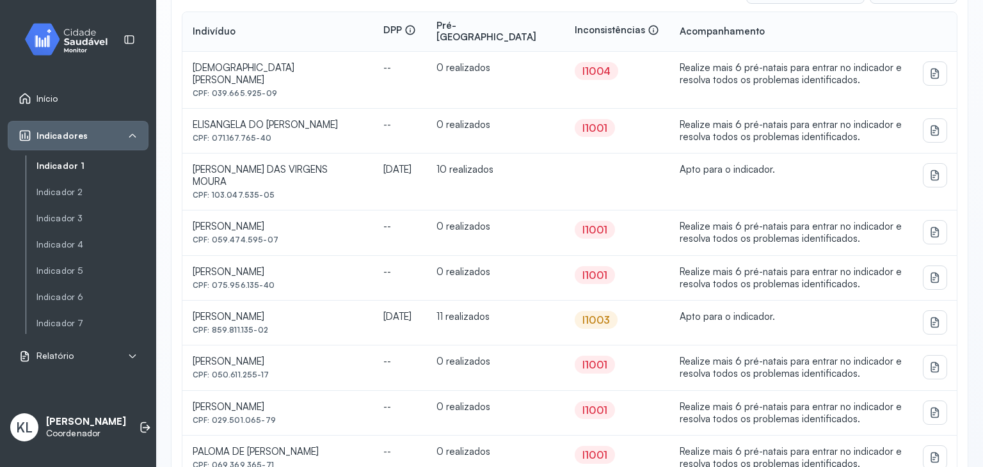
scroll to position [291, 0]
click at [582, 312] on div "I1003" at bounding box center [596, 318] width 28 height 13
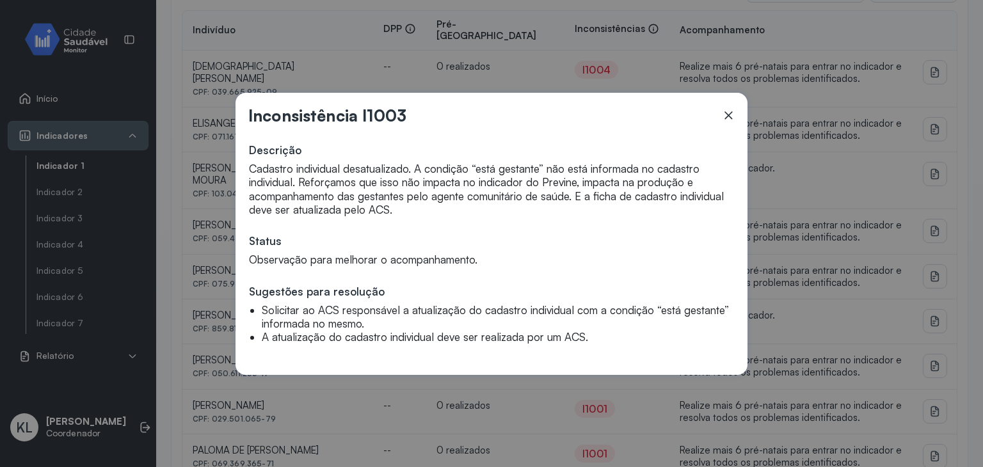
click at [731, 116] on icon at bounding box center [728, 115] width 13 height 13
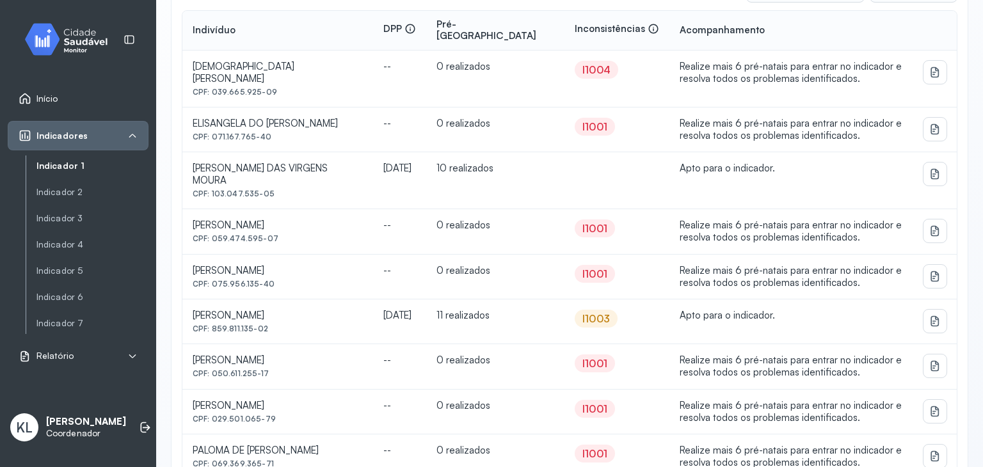
click at [582, 63] on div "I1004" at bounding box center [596, 69] width 28 height 13
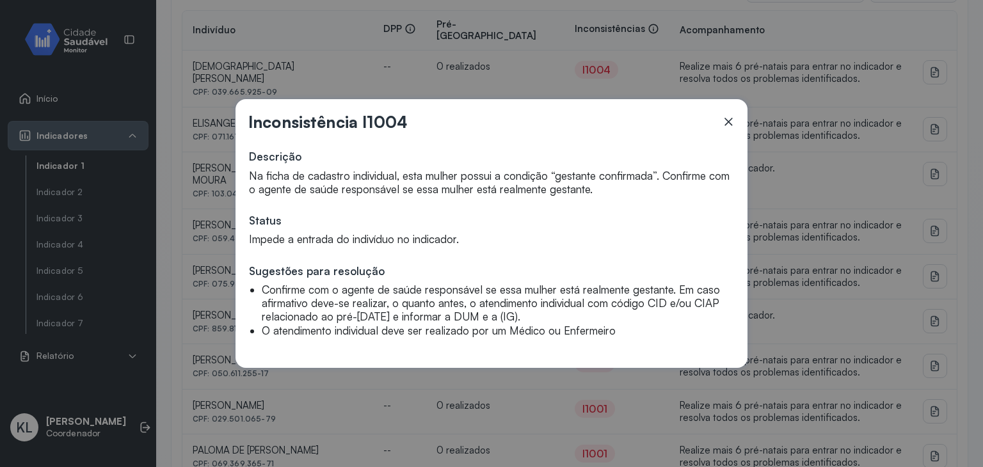
click at [731, 123] on icon at bounding box center [728, 121] width 13 height 13
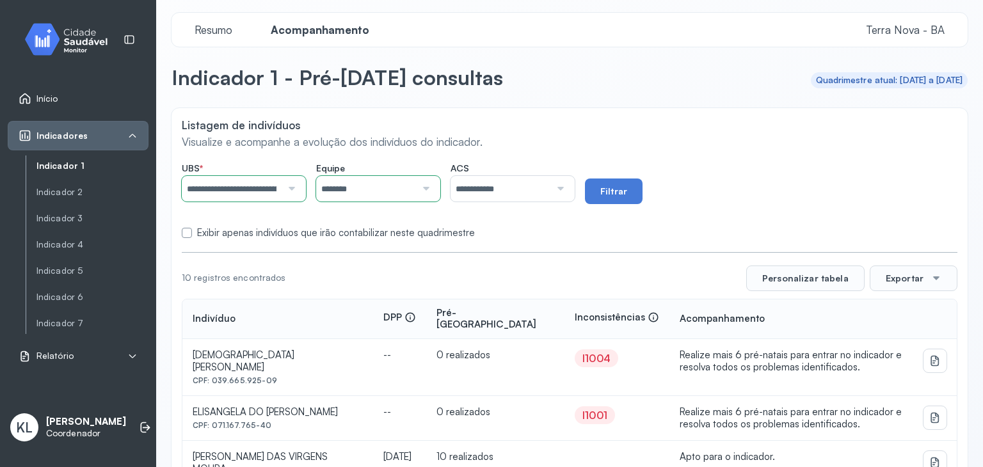
scroll to position [0, 0]
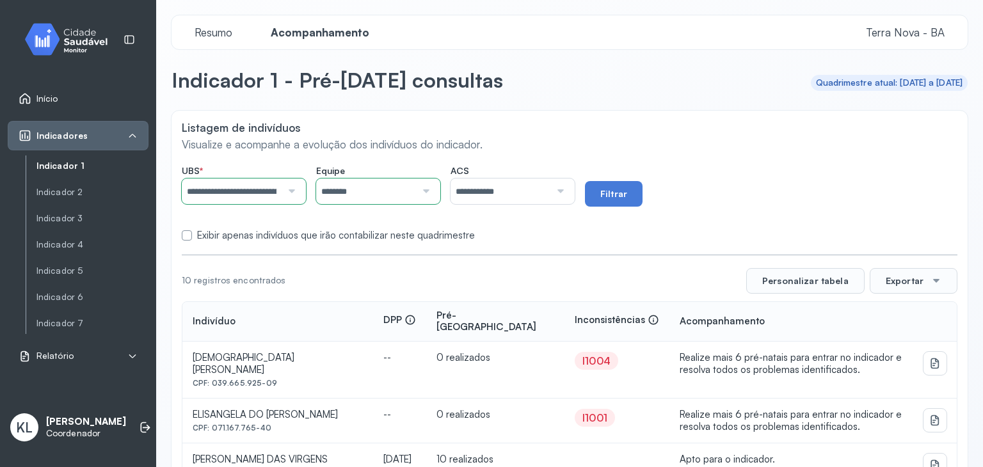
click at [433, 193] on div at bounding box center [424, 192] width 17 height 26
click at [399, 246] on div "**********" at bounding box center [569, 468] width 796 height 715
click at [630, 193] on button "Filtrar" at bounding box center [614, 194] width 58 height 26
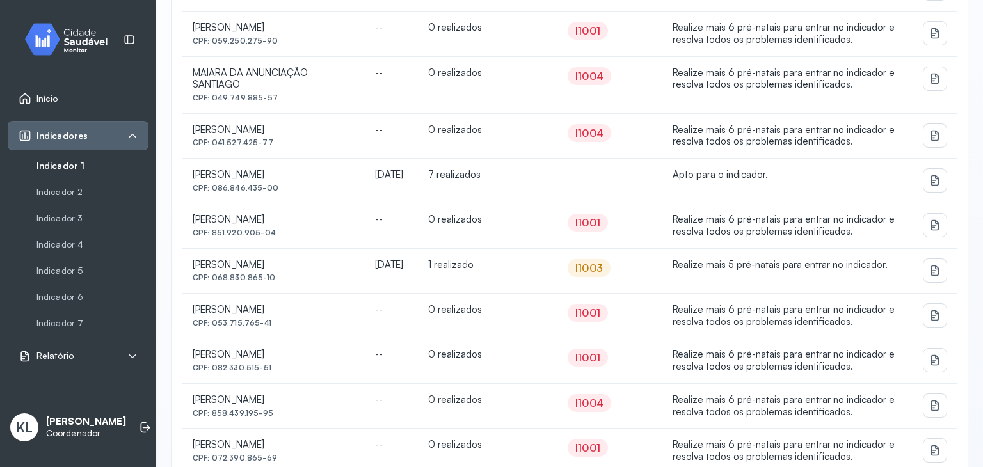
scroll to position [620, 0]
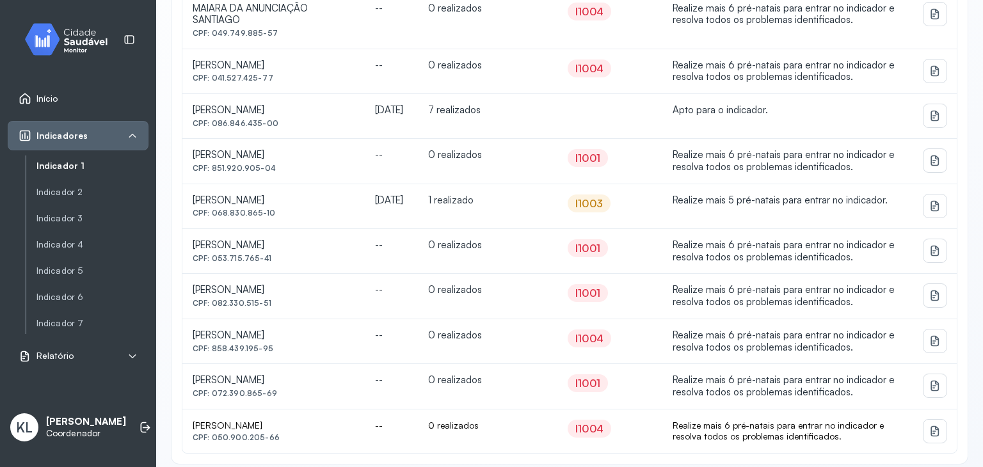
click at [576, 152] on div "I1001" at bounding box center [587, 158] width 25 height 13
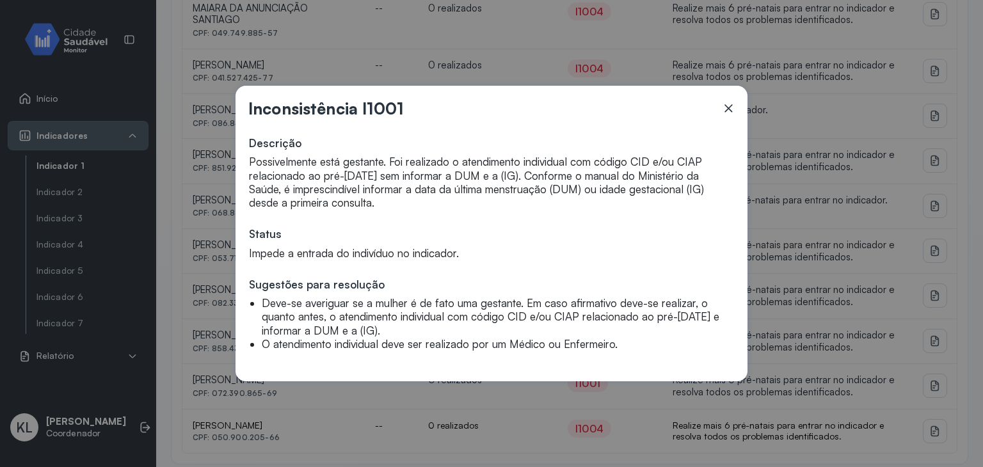
click at [725, 104] on icon at bounding box center [728, 108] width 13 height 13
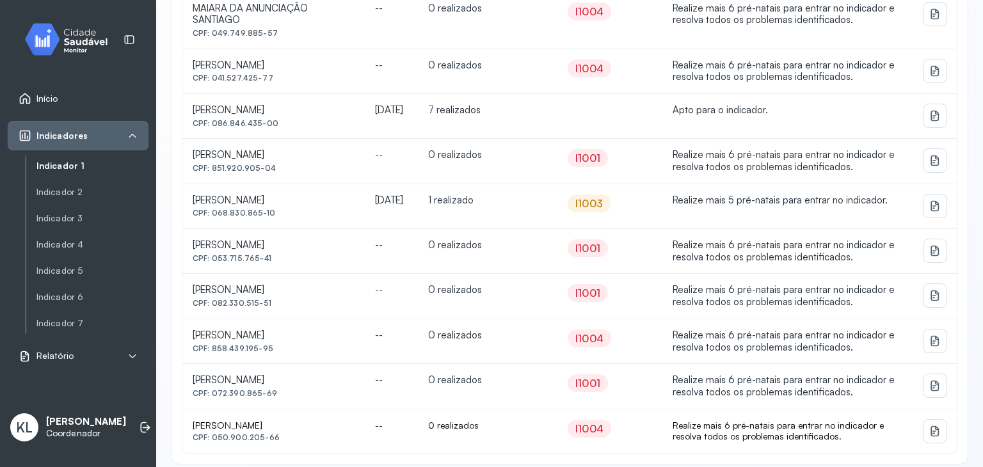
drag, startPoint x: 191, startPoint y: 143, endPoint x: 339, endPoint y: 148, distance: 147.9
click at [339, 148] on td "[PERSON_NAME] CPF: 851.920.905-04" at bounding box center [273, 161] width 182 height 45
copy div "[PERSON_NAME]"
